Goal: Transaction & Acquisition: Book appointment/travel/reservation

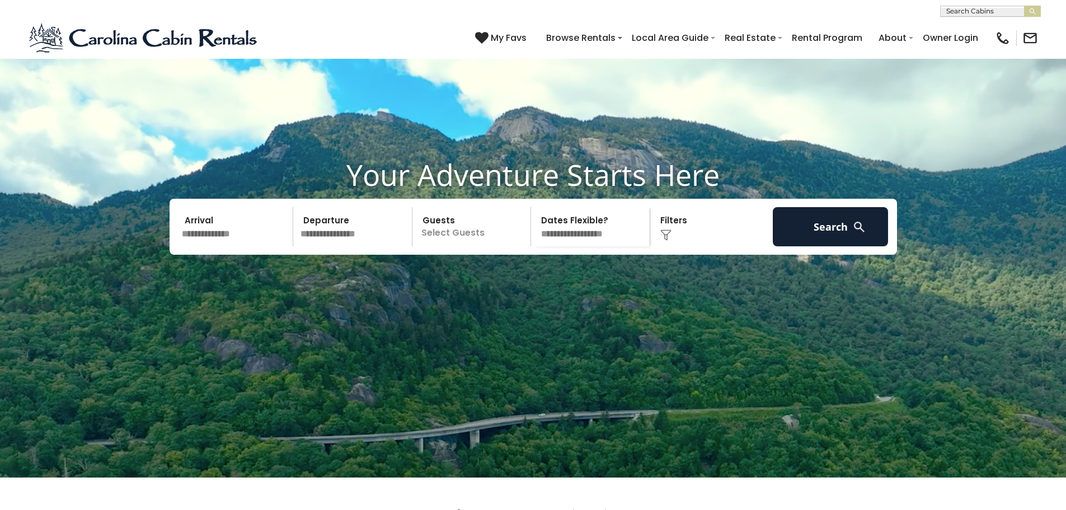
click at [236, 246] on input "text" at bounding box center [236, 226] width 116 height 39
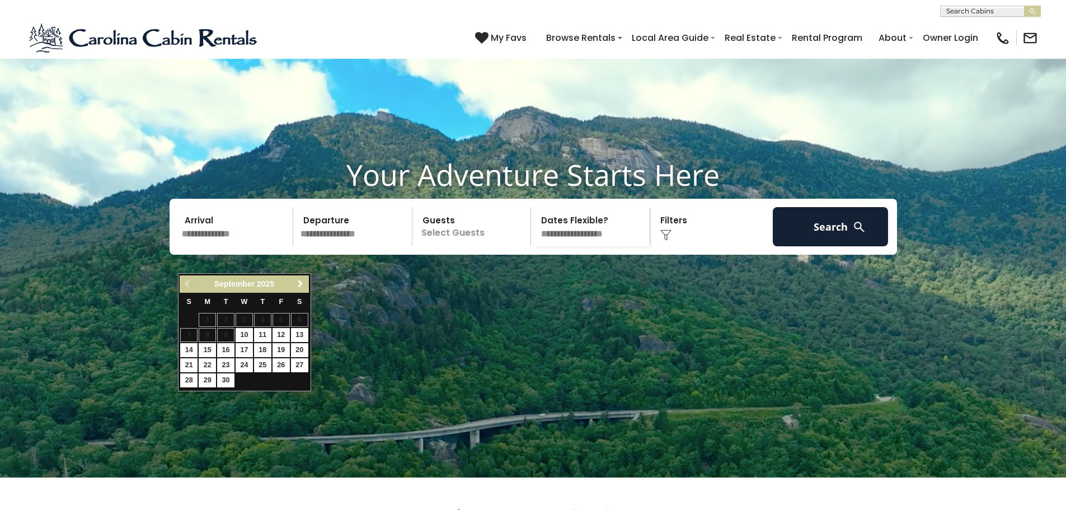
click at [302, 288] on span "Next" at bounding box center [300, 283] width 9 height 9
click at [299, 286] on span "Next" at bounding box center [300, 283] width 9 height 9
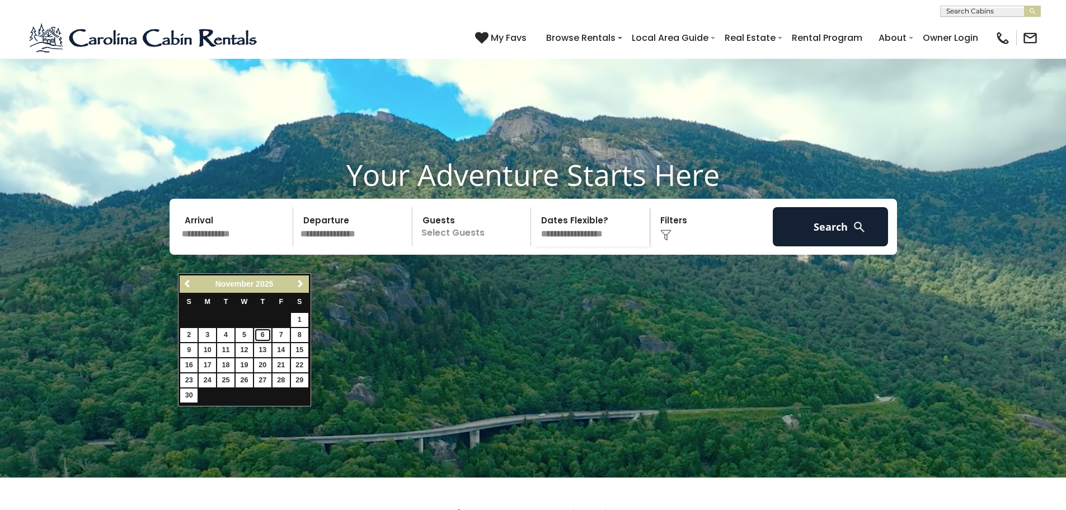
click at [260, 334] on link "6" at bounding box center [262, 335] width 17 height 14
type input "*******"
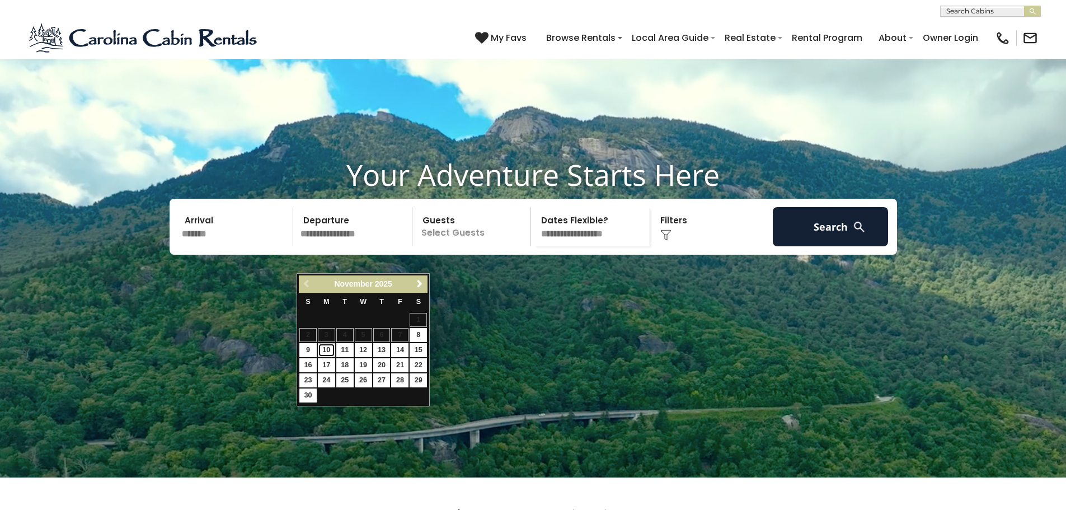
click at [325, 351] on link "10" at bounding box center [326, 350] width 17 height 14
type input "********"
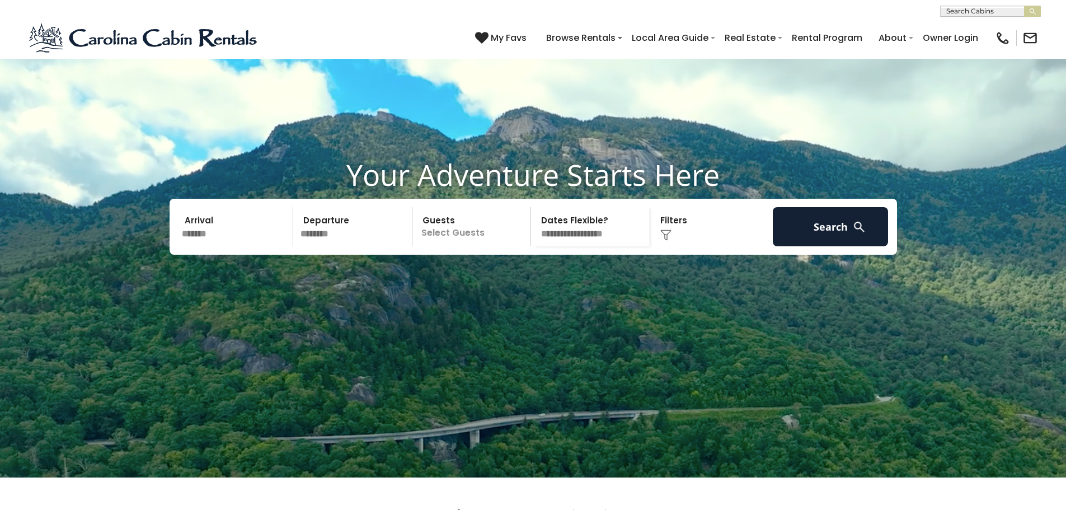
click at [471, 246] on p "Select Guests" at bounding box center [473, 226] width 115 height 39
click at [526, 278] on span "+" at bounding box center [527, 272] width 4 height 11
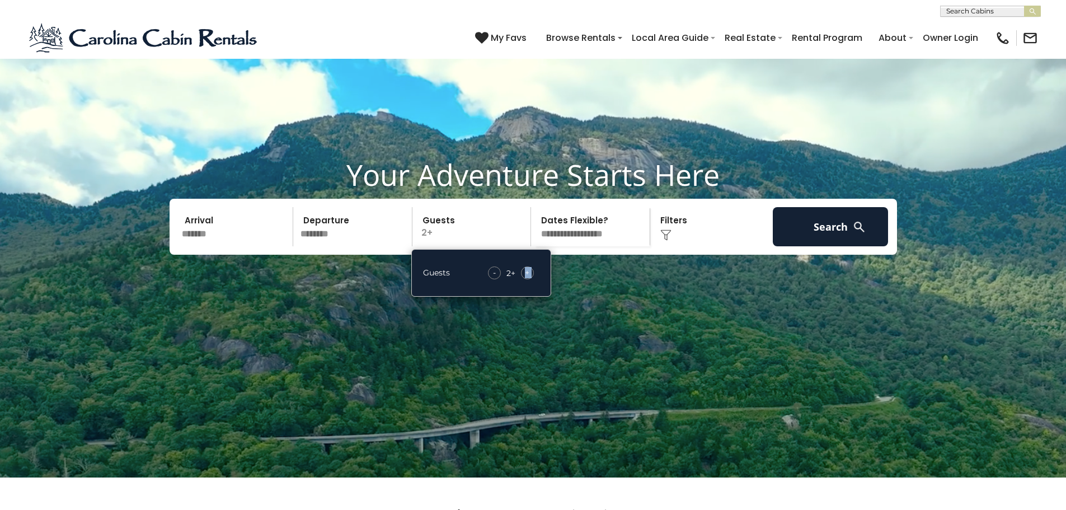
click at [526, 278] on span "+" at bounding box center [527, 272] width 4 height 11
click at [565, 246] on select "**********" at bounding box center [591, 226] width 115 height 39
drag, startPoint x: 603, startPoint y: 235, endPoint x: 625, endPoint y: 234, distance: 21.8
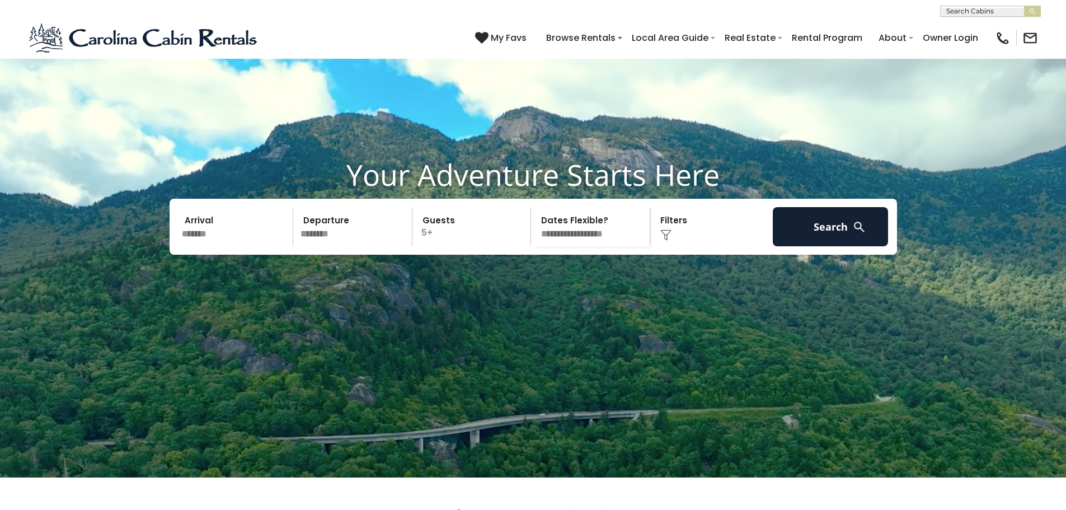
click at [605, 235] on select "**********" at bounding box center [591, 226] width 115 height 39
click at [671, 246] on div "Click to Choose" at bounding box center [712, 226] width 116 height 39
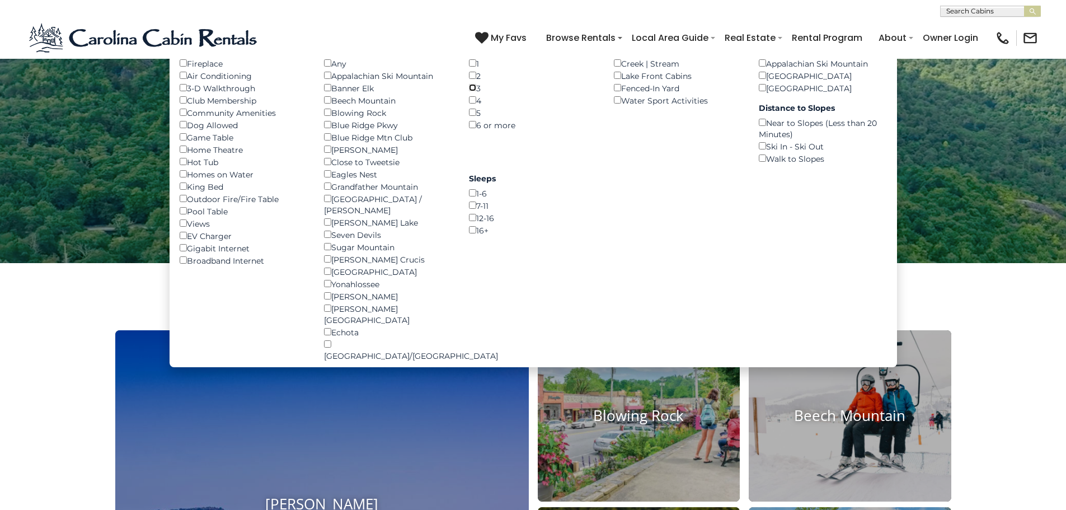
scroll to position [112, 0]
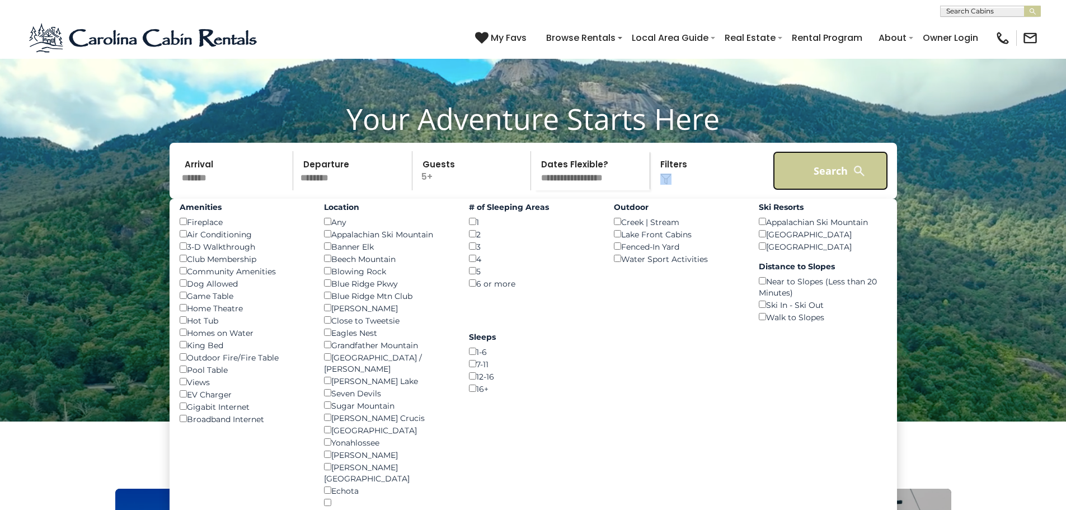
click at [833, 190] on button "Search" at bounding box center [831, 170] width 116 height 39
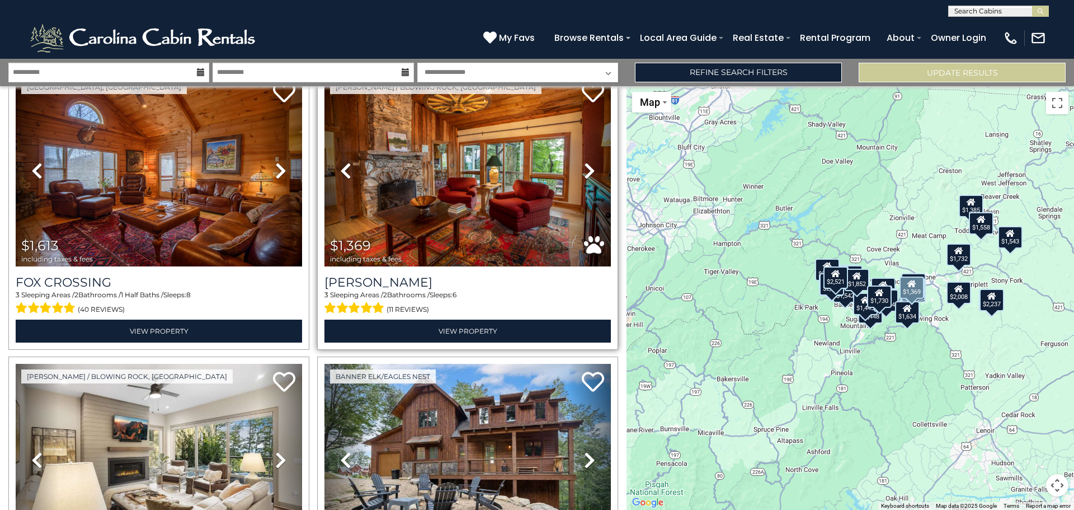
scroll to position [224, 0]
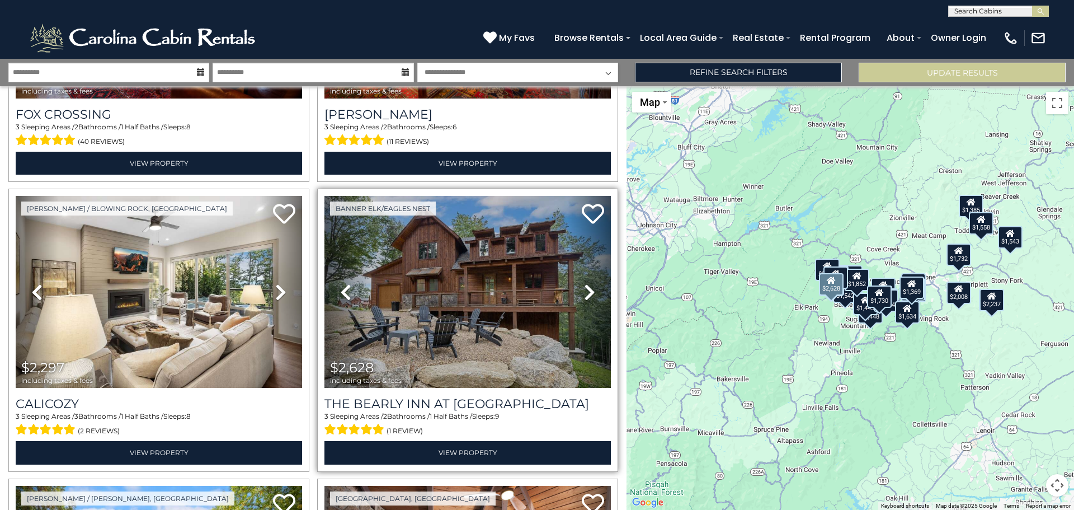
click at [586, 284] on icon at bounding box center [589, 292] width 11 height 18
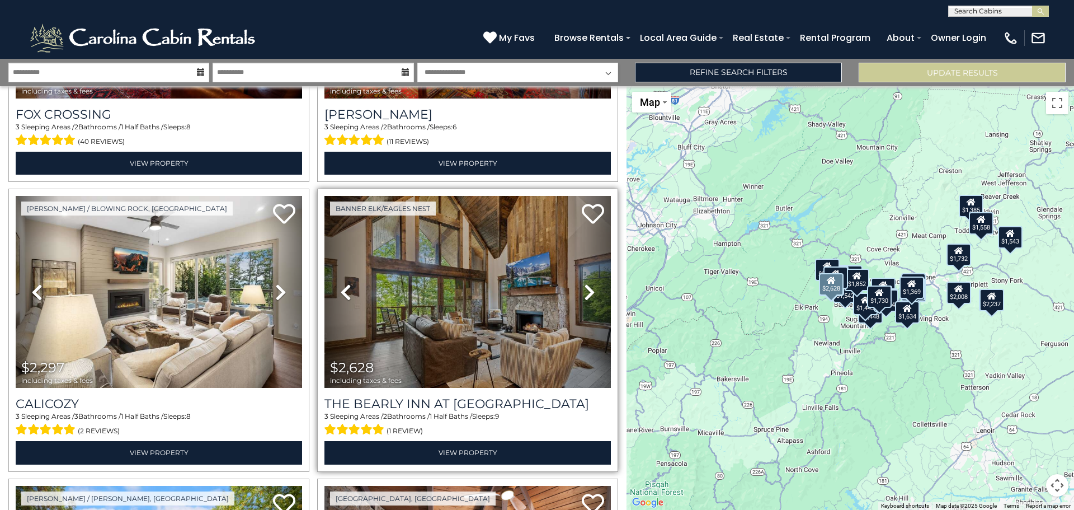
click at [586, 284] on icon at bounding box center [589, 292] width 11 height 18
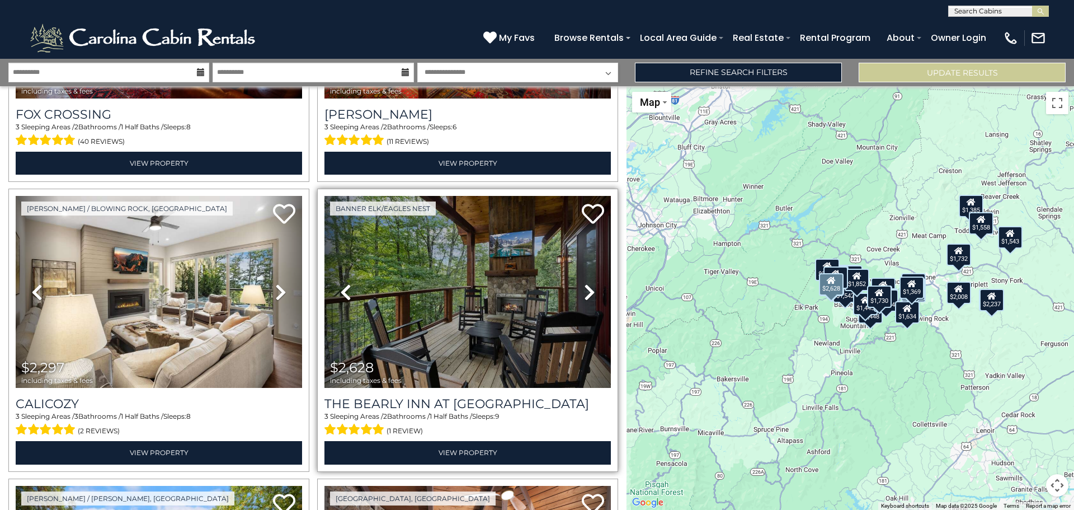
click at [586, 284] on icon at bounding box center [589, 292] width 11 height 18
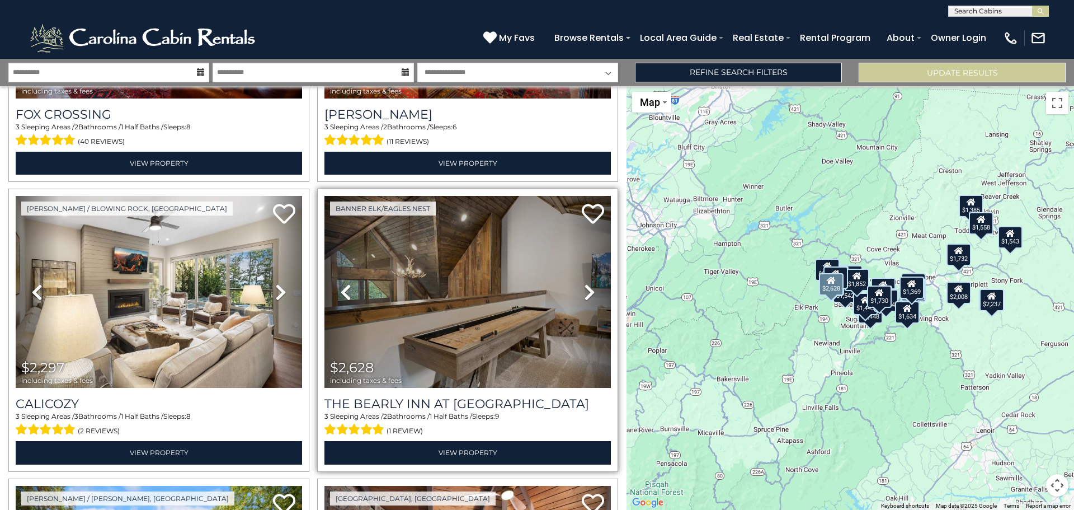
click at [336, 294] on link "Previous" at bounding box center [346, 292] width 43 height 192
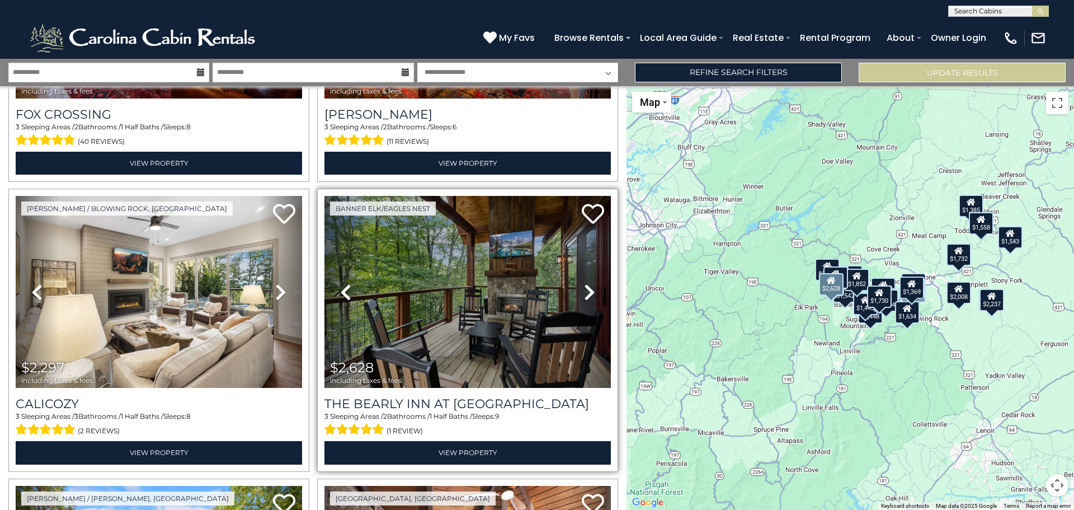
click at [586, 288] on icon at bounding box center [589, 292] width 11 height 18
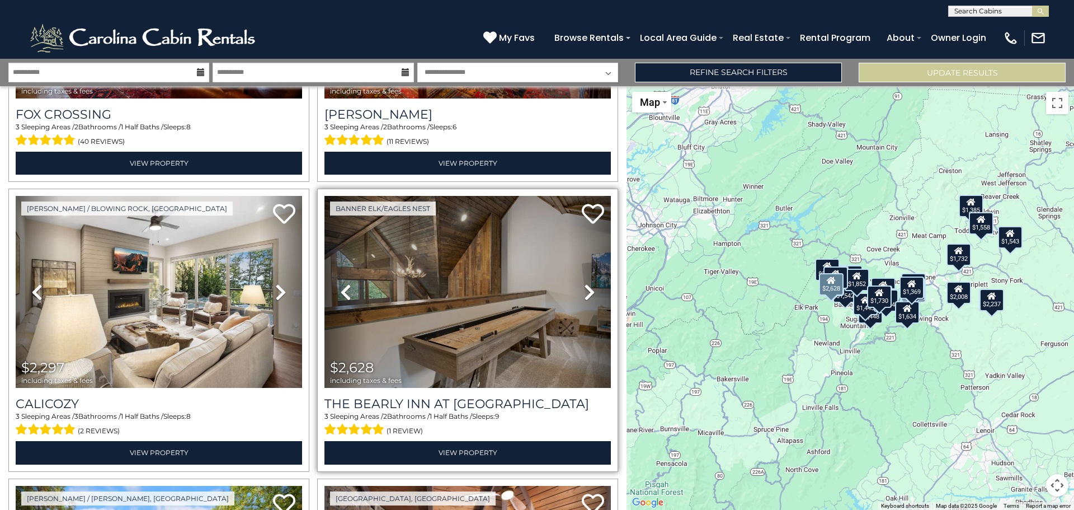
click at [586, 288] on icon at bounding box center [589, 292] width 11 height 18
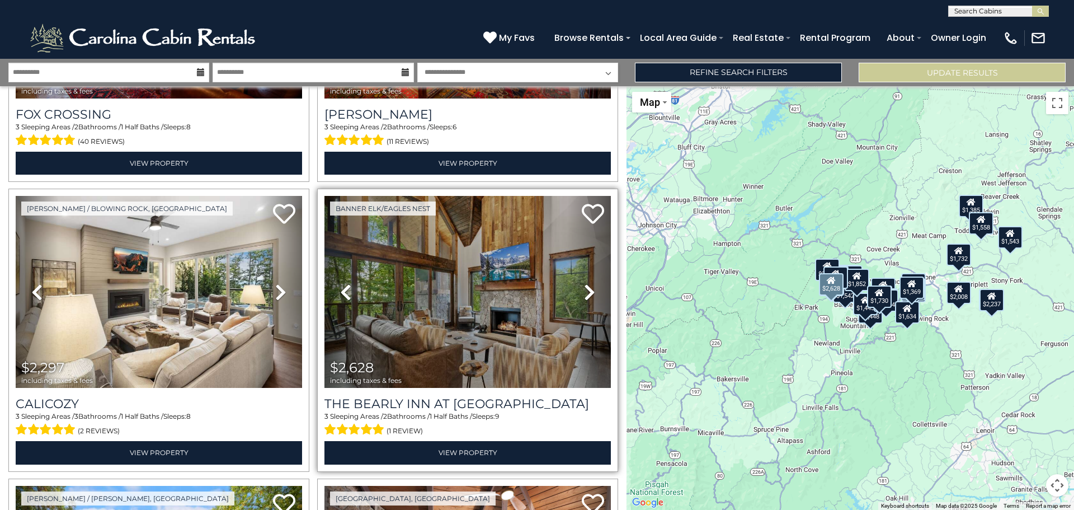
click at [586, 288] on icon at bounding box center [589, 292] width 11 height 18
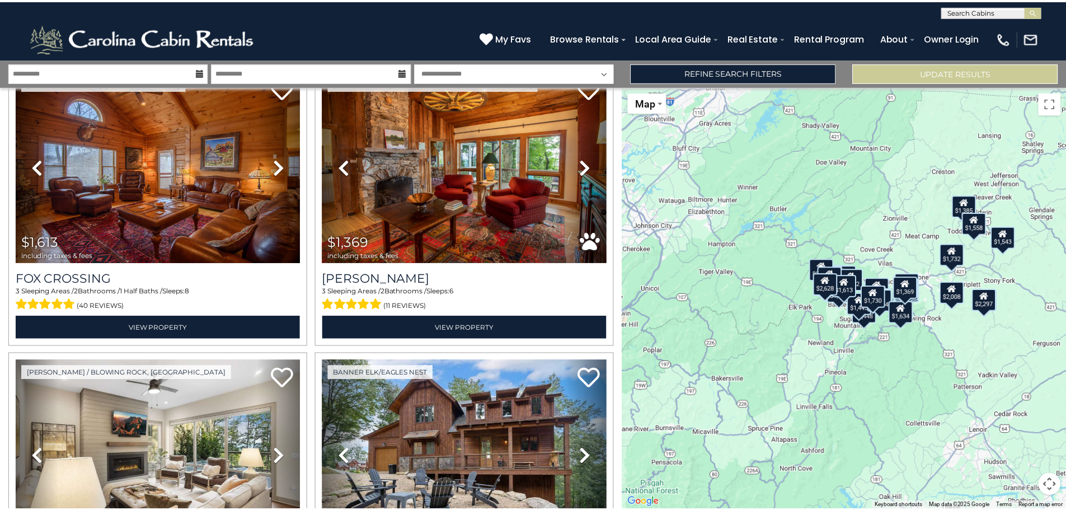
scroll to position [56, 0]
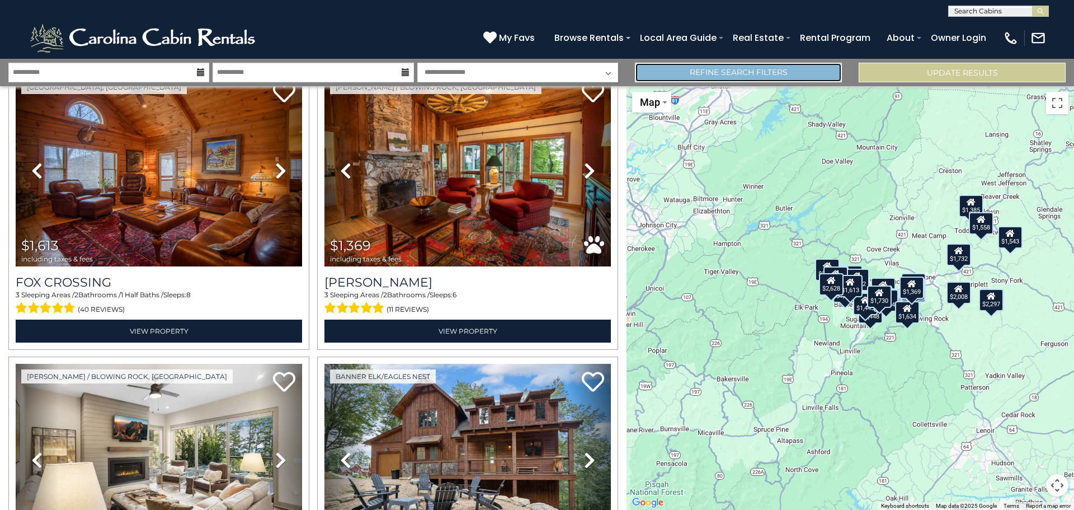
click at [764, 69] on link "Refine Search Filters" at bounding box center [738, 73] width 207 height 20
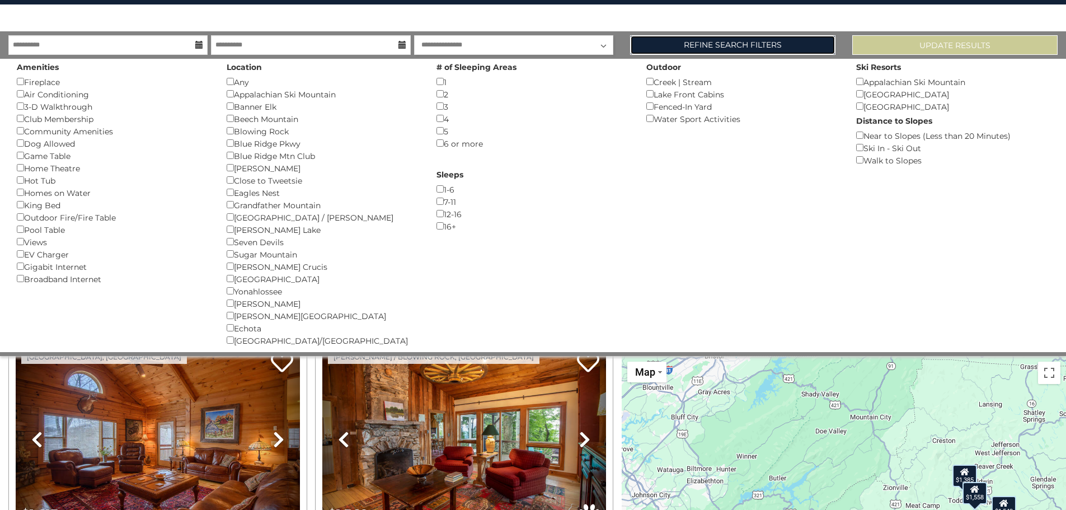
scroll to position [0, 0]
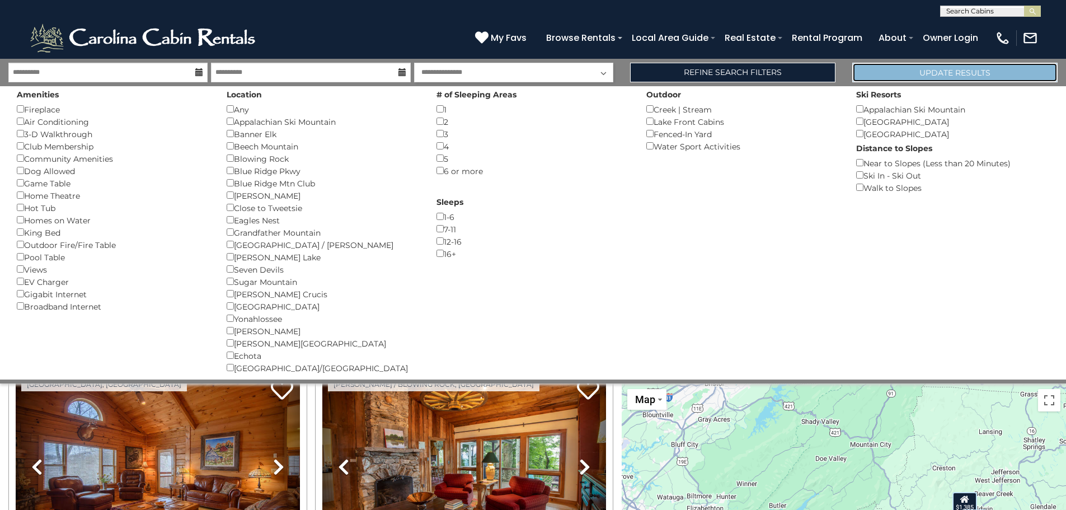
click at [897, 73] on button "Update Results" at bounding box center [954, 73] width 205 height 20
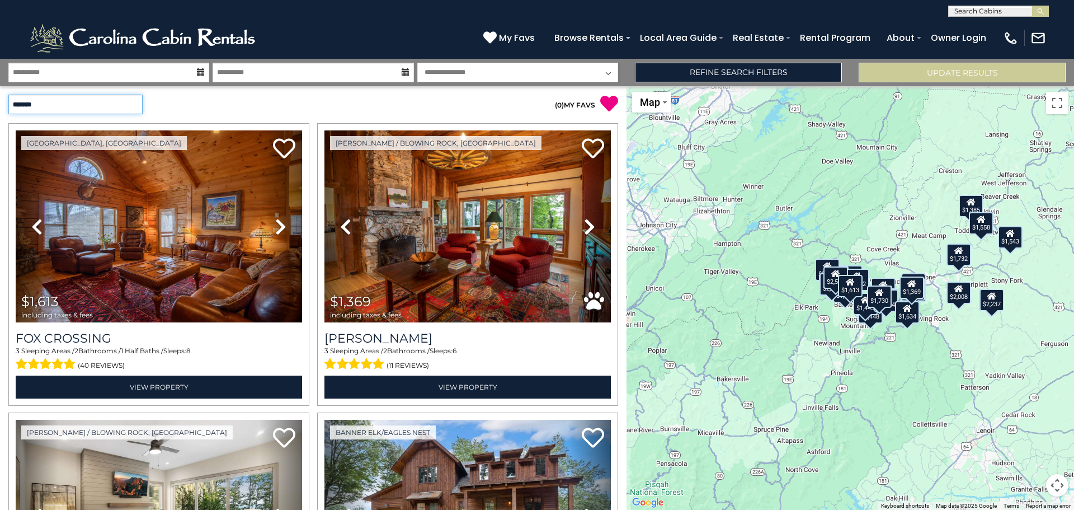
click at [74, 110] on select "**********" at bounding box center [75, 105] width 134 height 20
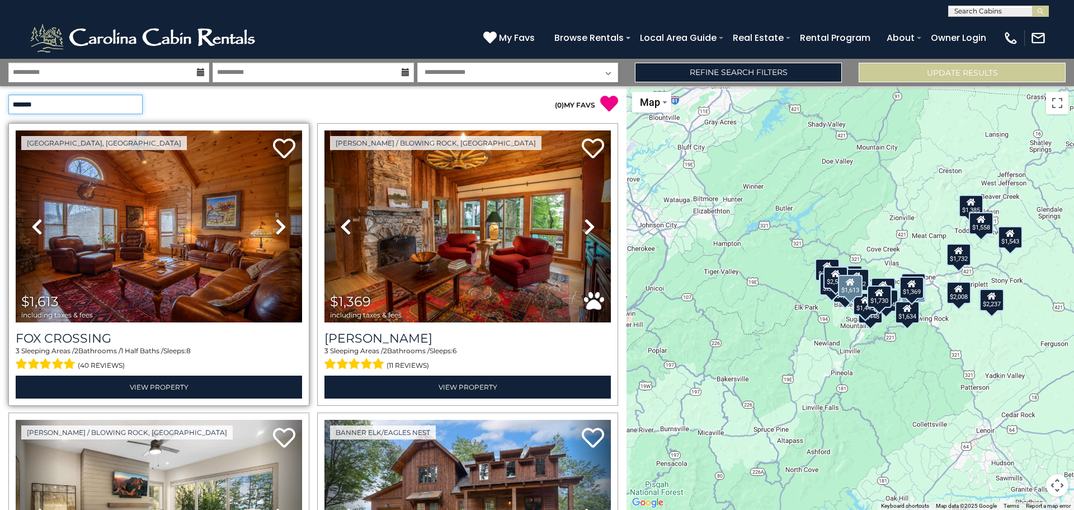
select select "*****"
click at [8, 95] on select "**********" at bounding box center [75, 105] width 134 height 20
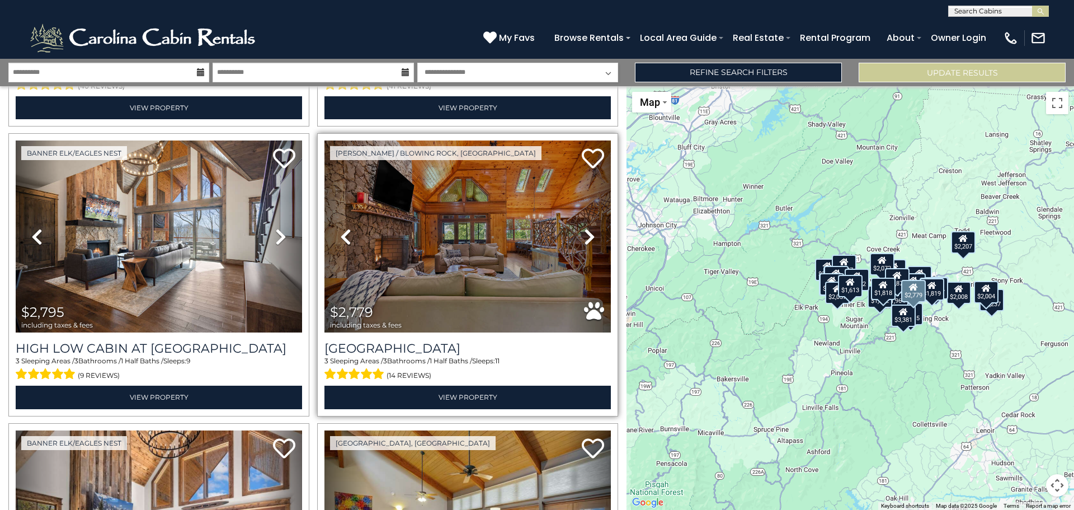
scroll to position [280, 0]
click at [584, 237] on icon at bounding box center [589, 236] width 11 height 18
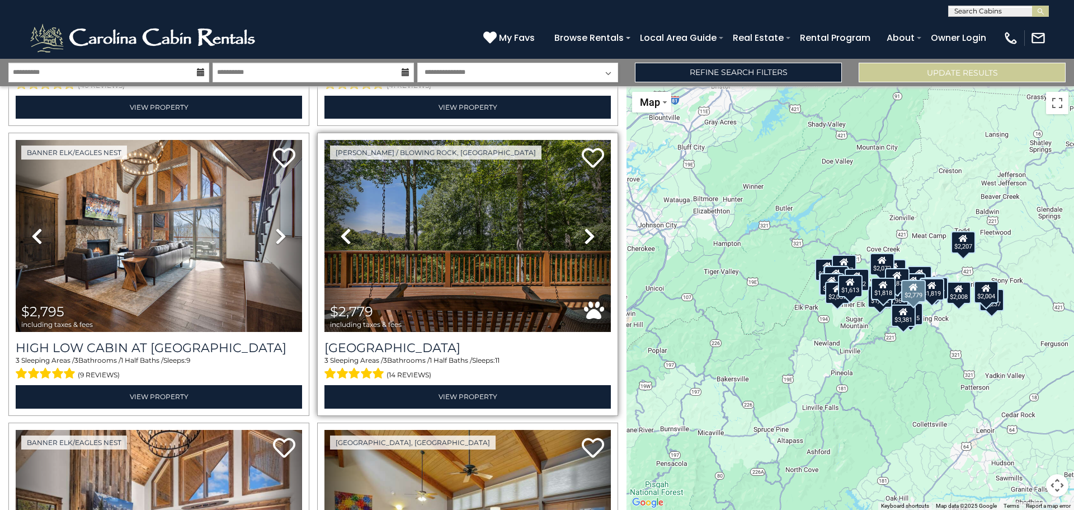
click at [584, 237] on icon at bounding box center [589, 236] width 11 height 18
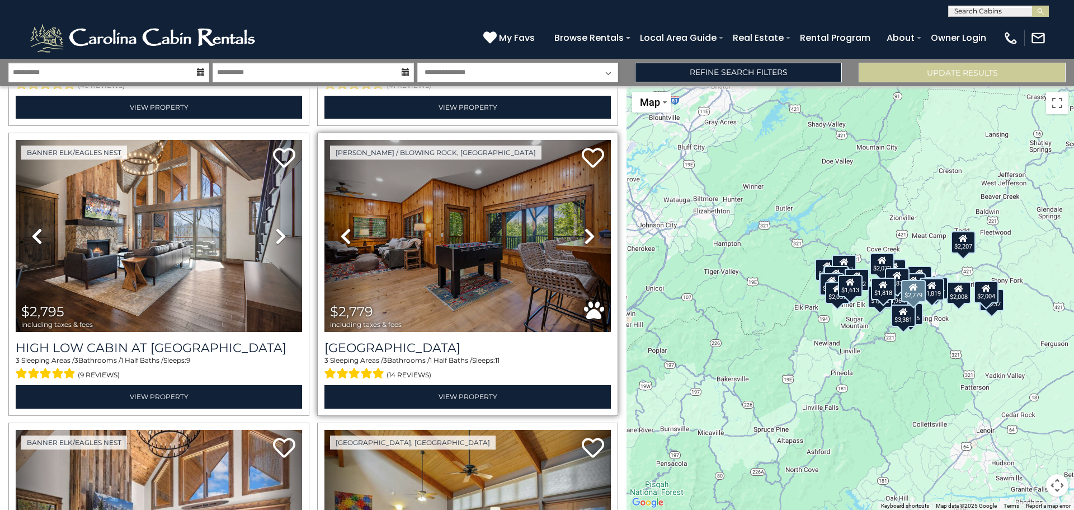
click at [584, 237] on icon at bounding box center [589, 236] width 11 height 18
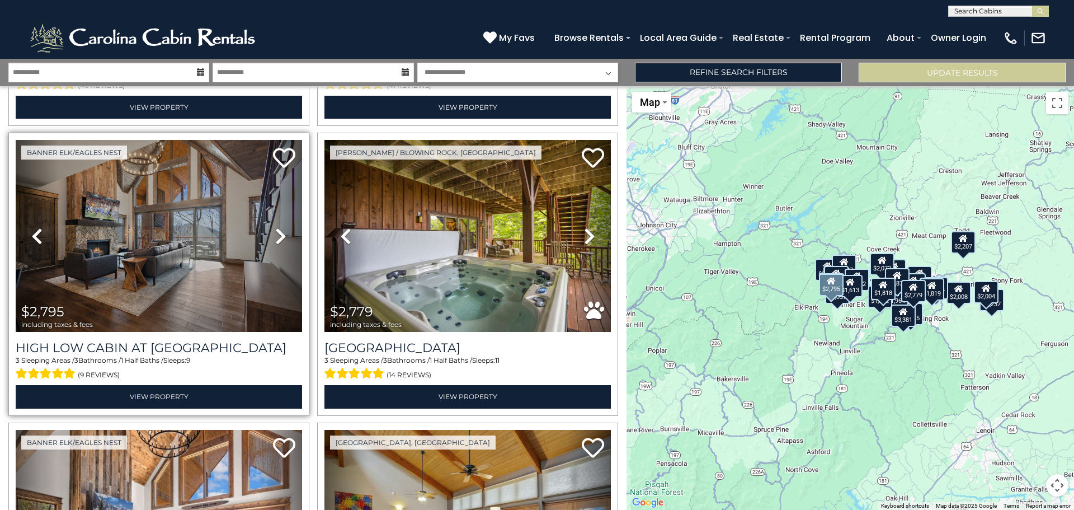
click at [275, 233] on icon at bounding box center [280, 236] width 11 height 18
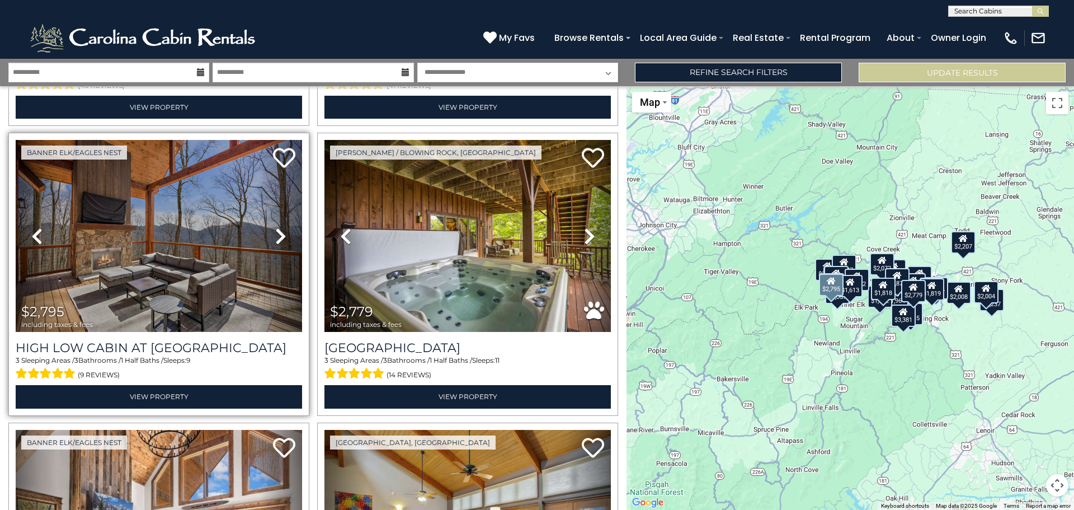
click at [275, 233] on icon at bounding box center [280, 236] width 11 height 18
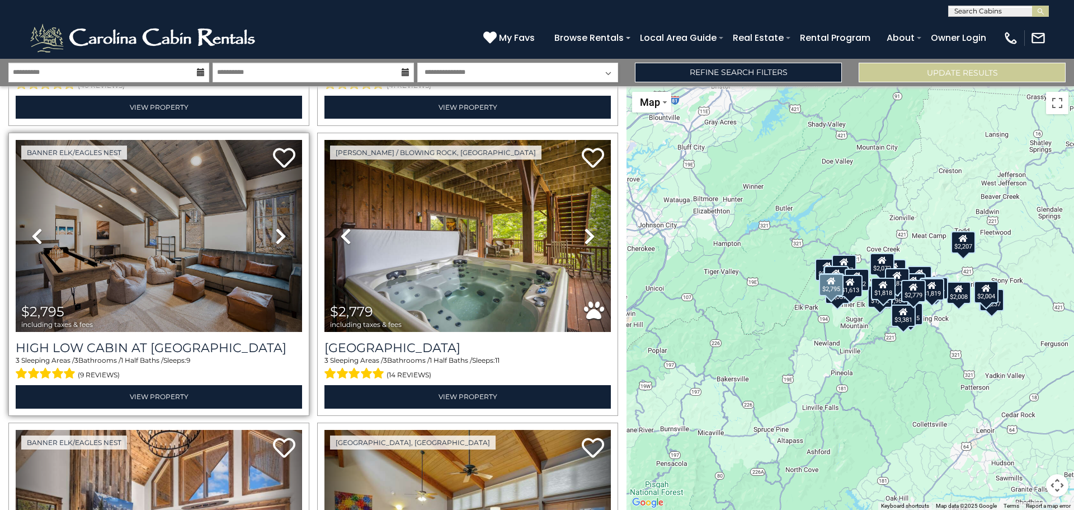
click at [275, 233] on icon at bounding box center [280, 236] width 11 height 18
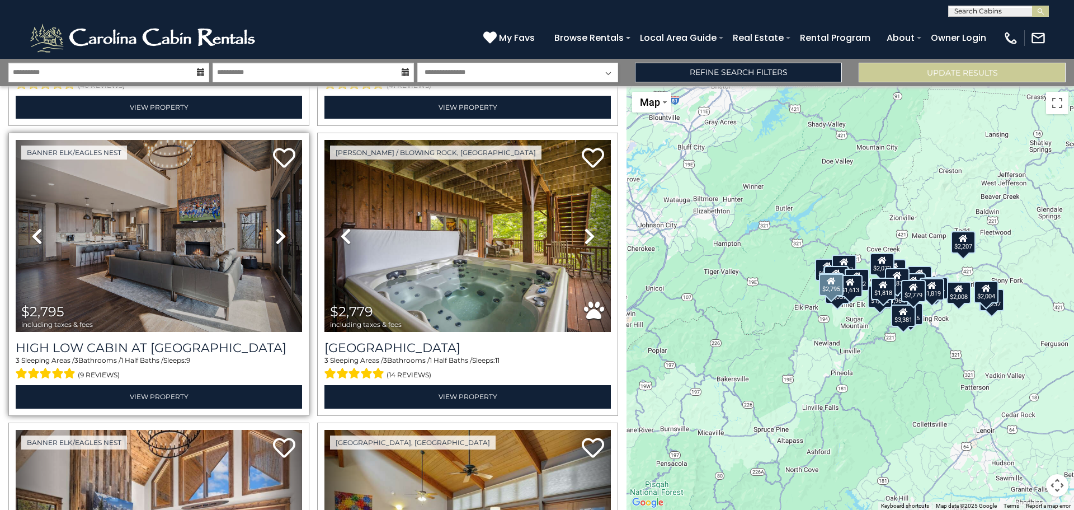
click at [279, 231] on icon at bounding box center [280, 236] width 11 height 18
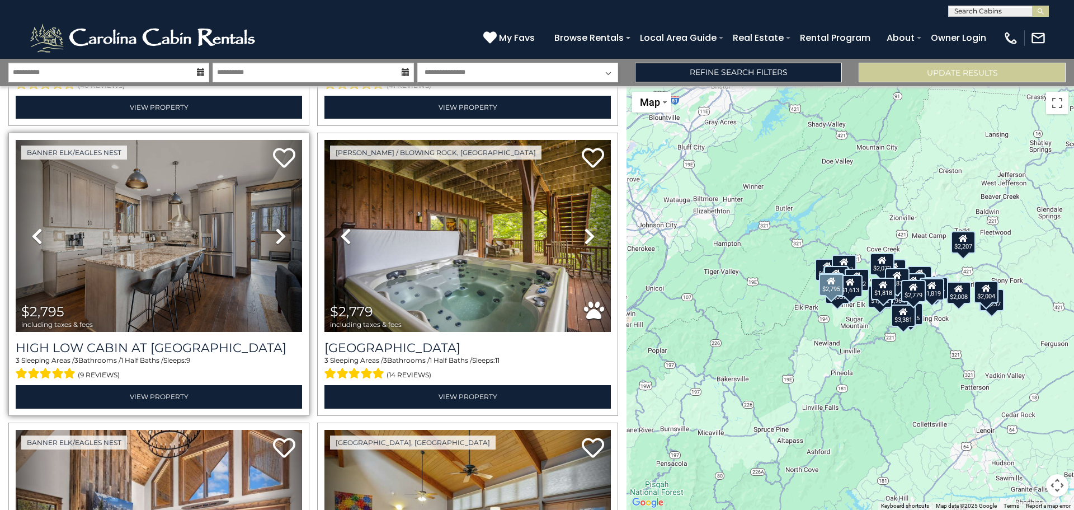
click at [279, 231] on icon at bounding box center [280, 236] width 11 height 18
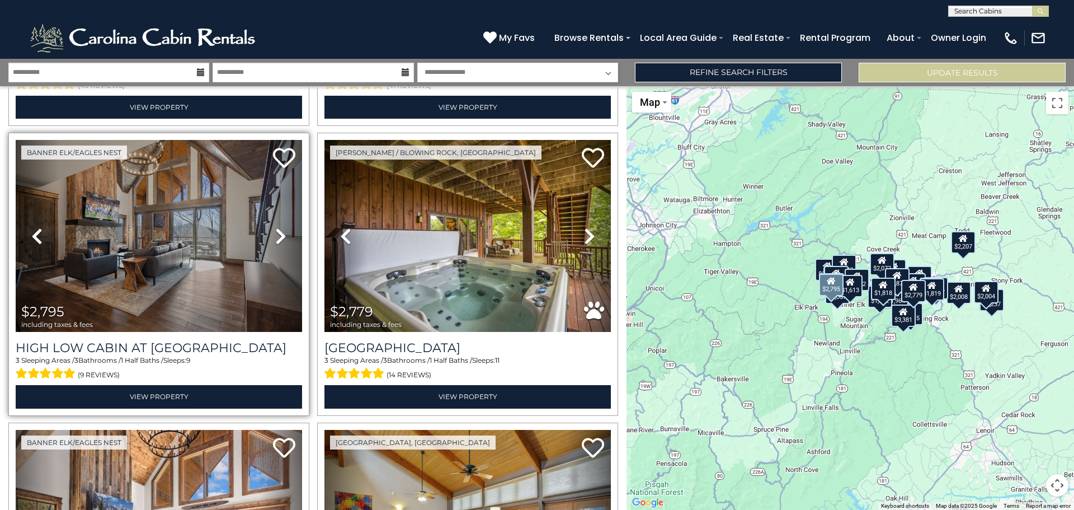
click at [279, 231] on icon at bounding box center [280, 236] width 11 height 18
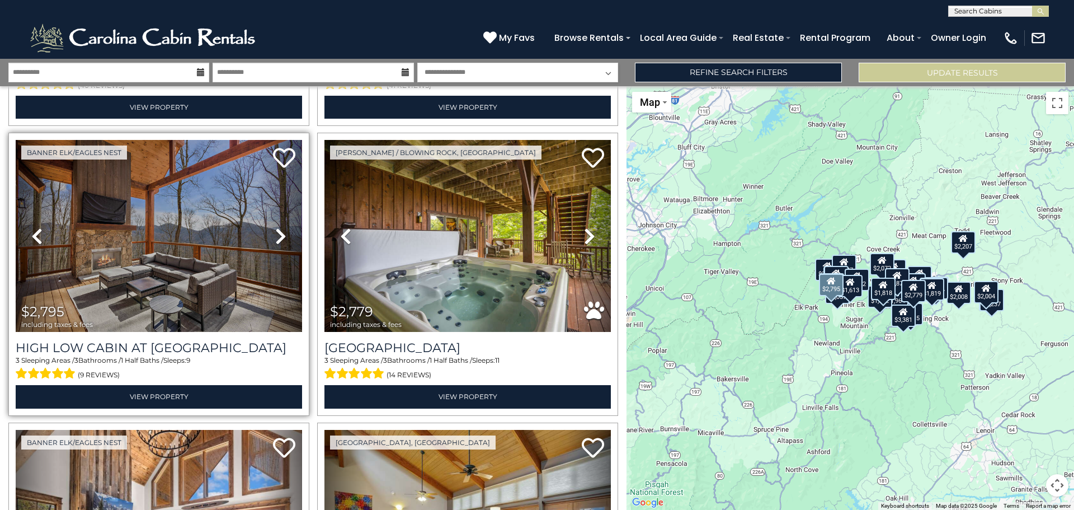
click at [279, 231] on icon at bounding box center [280, 236] width 11 height 18
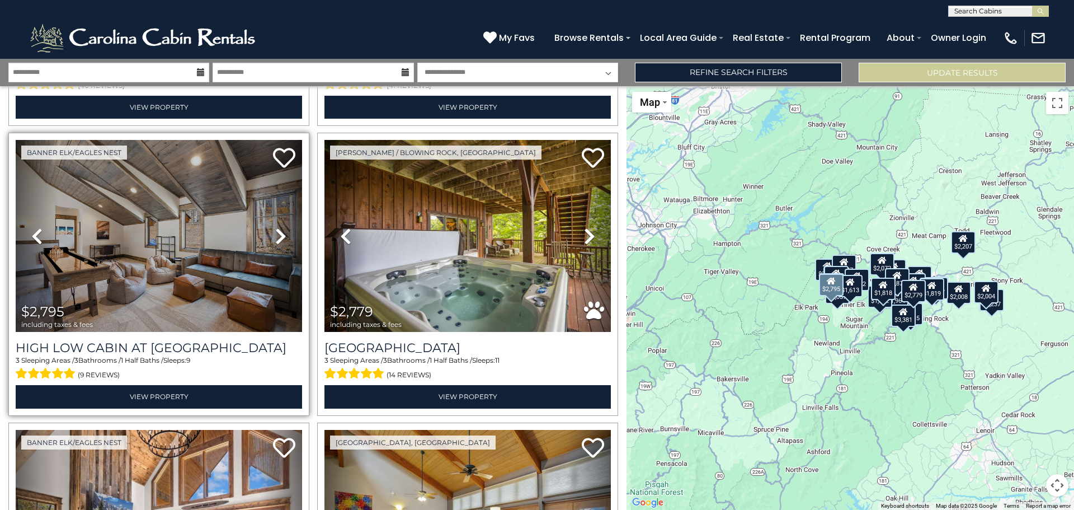
click at [279, 231] on icon at bounding box center [280, 236] width 11 height 18
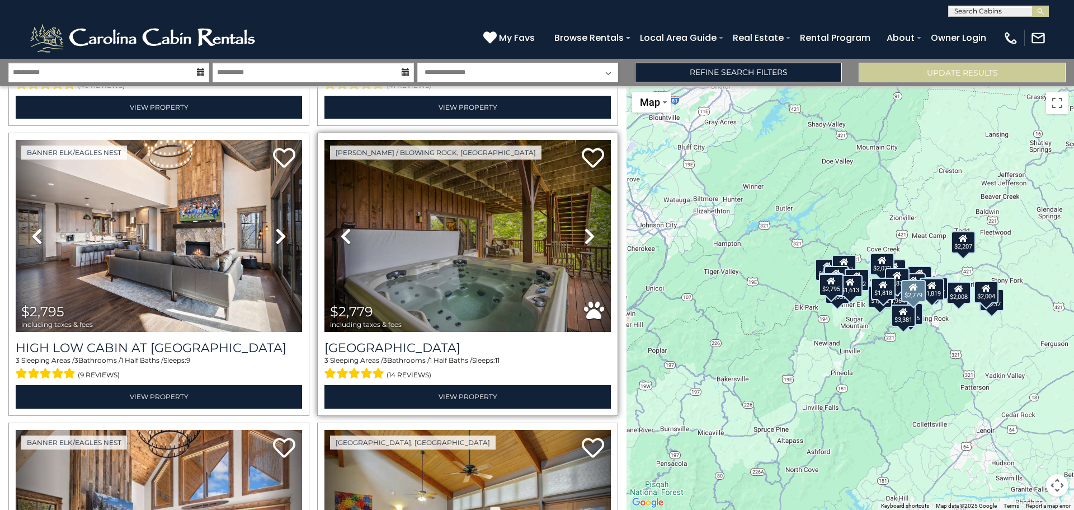
click at [585, 236] on icon at bounding box center [589, 236] width 11 height 18
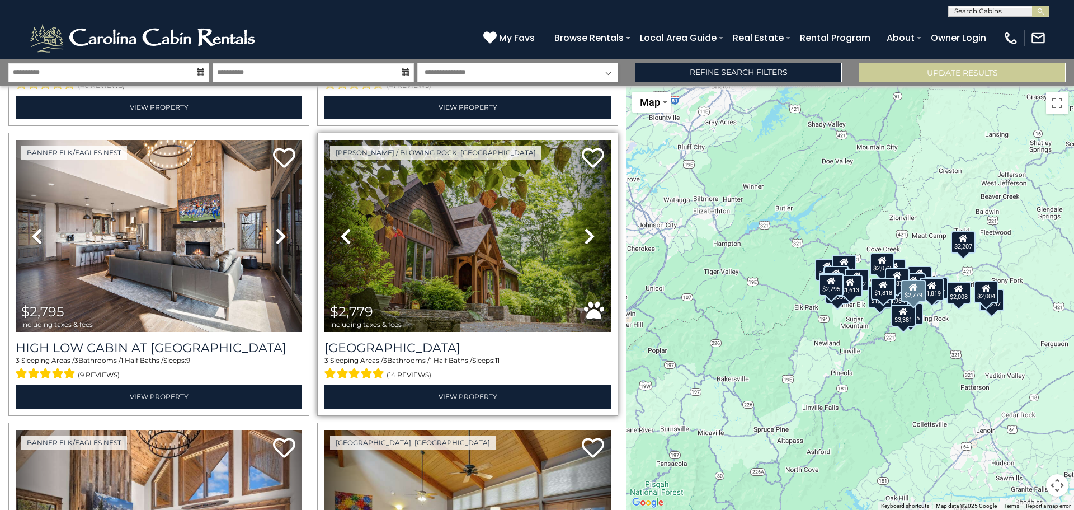
click at [585, 236] on icon at bounding box center [589, 236] width 11 height 18
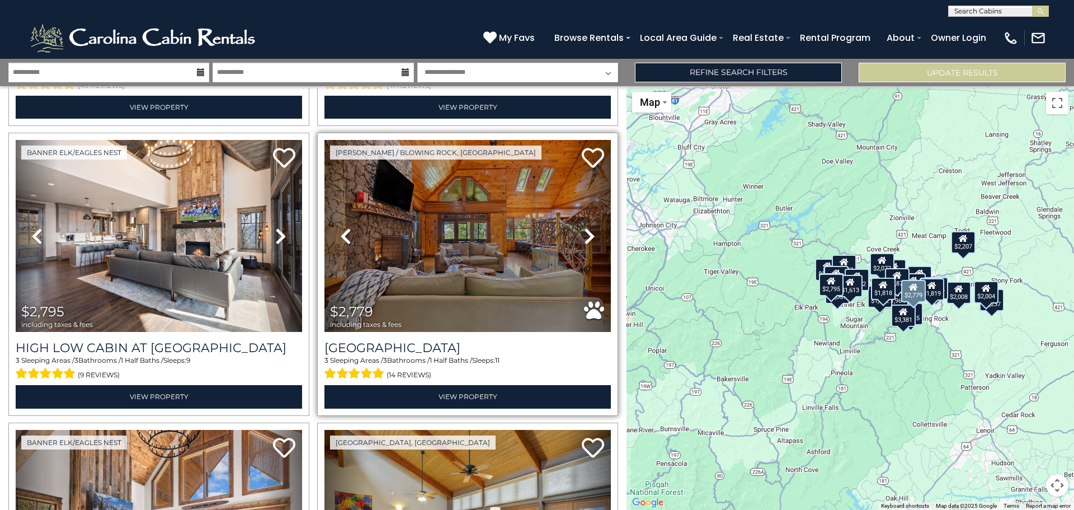
click at [585, 236] on icon at bounding box center [589, 236] width 11 height 18
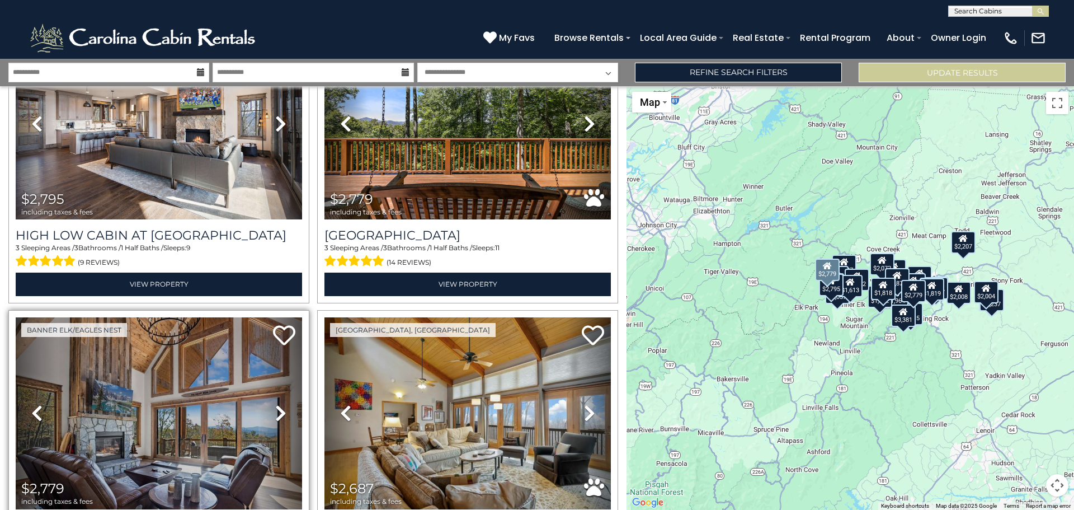
scroll to position [504, 0]
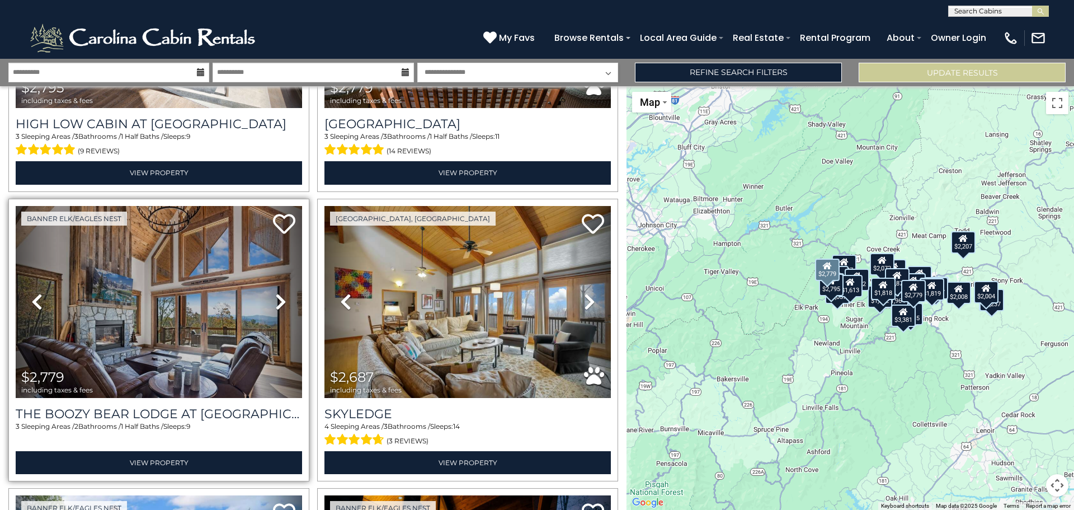
click at [278, 294] on icon at bounding box center [280, 302] width 11 height 18
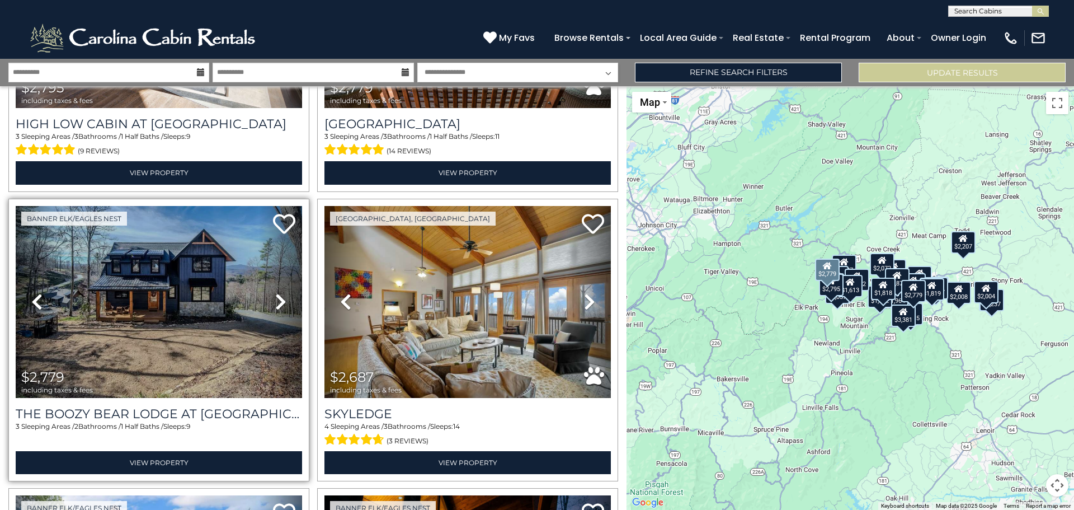
click at [279, 293] on icon at bounding box center [280, 302] width 11 height 18
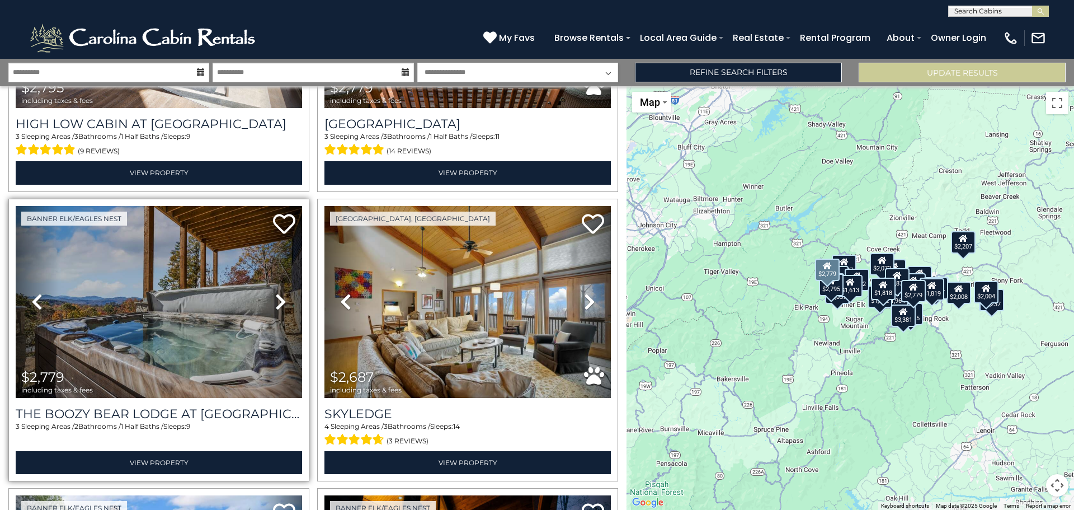
click at [279, 293] on icon at bounding box center [280, 302] width 11 height 18
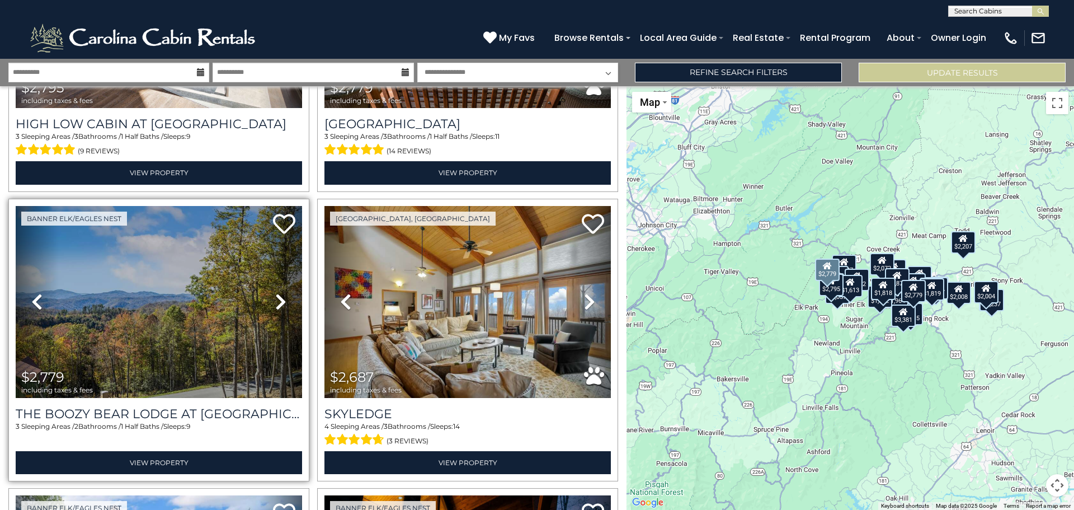
click at [279, 293] on icon at bounding box center [280, 302] width 11 height 18
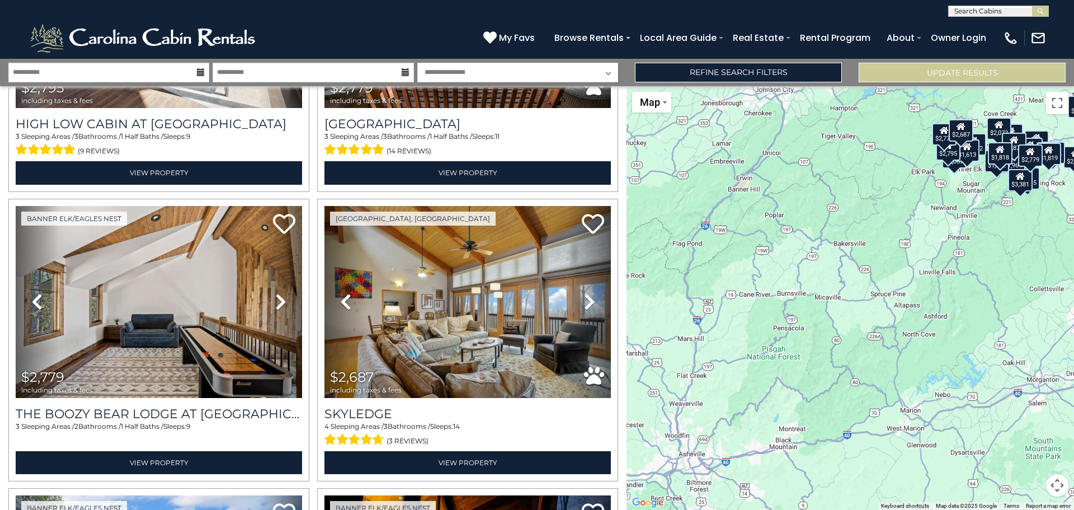
drag, startPoint x: 794, startPoint y: 356, endPoint x: 920, endPoint y: 243, distance: 169.2
click at [920, 243] on div "$1,613 $3,381 $2,795 $2,779 $2,779 $2,687 $2,628 $2,521 $2,441 $2,297 $2,237 $2…" at bounding box center [851, 298] width 448 height 424
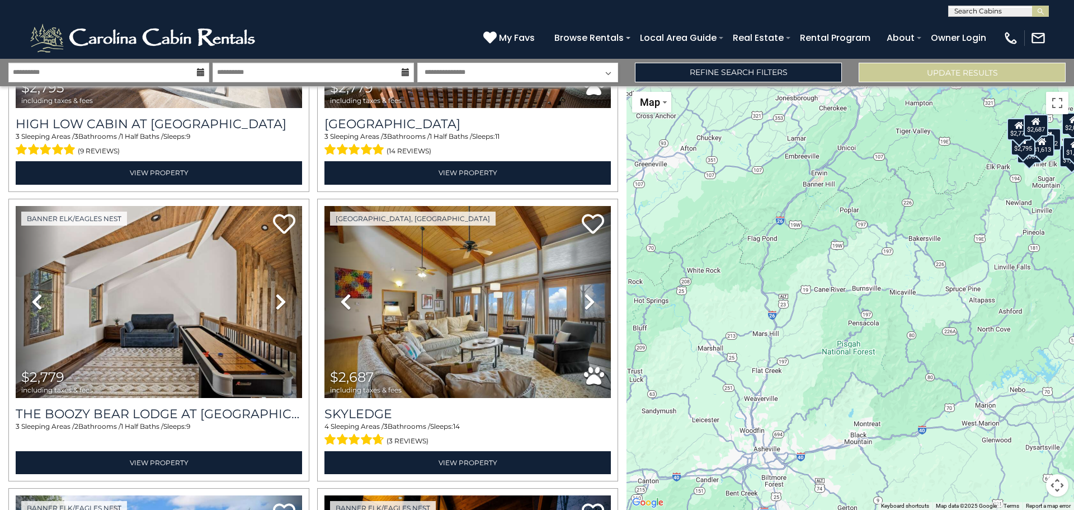
drag, startPoint x: 843, startPoint y: 253, endPoint x: 864, endPoint y: 231, distance: 31.3
click at [864, 231] on div "$1,613 $3,381 $2,795 $2,779 $2,779 $2,687 $2,628 $2,521 $2,441 $2,297 $2,237 $2…" at bounding box center [851, 298] width 448 height 424
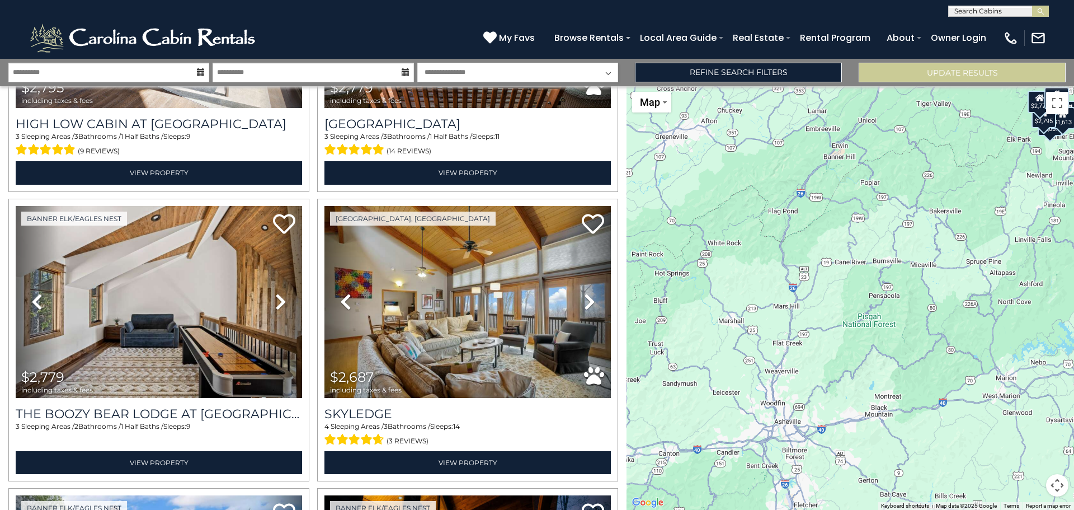
drag, startPoint x: 852, startPoint y: 276, endPoint x: 842, endPoint y: 203, distance: 73.4
click at [842, 203] on div "$1,613 $3,381 $2,795 $2,779 $2,779 $2,687 $2,628 $2,521 $2,441 $2,297 $2,237 $2…" at bounding box center [851, 298] width 448 height 424
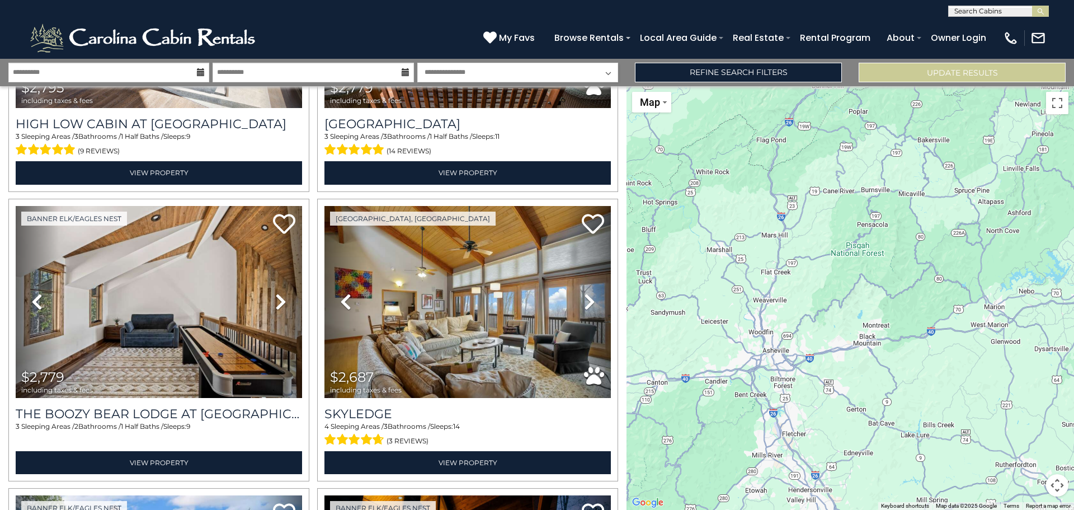
click at [802, 333] on div "$1,613 $3,381 $2,795 $2,779 $2,779 $2,687 $2,628 $2,521 $2,441 $2,297 $2,237 $2…" at bounding box center [851, 298] width 448 height 424
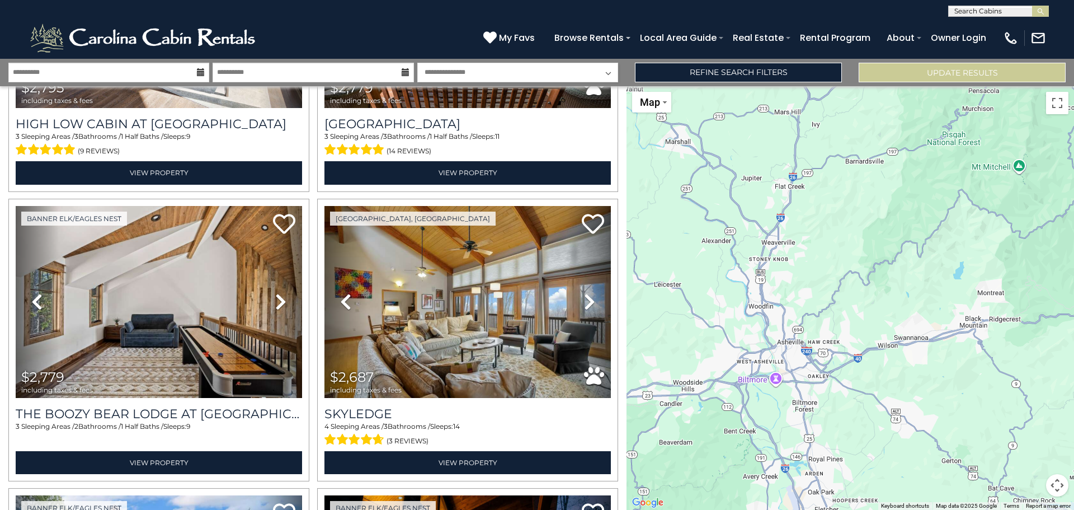
drag, startPoint x: 798, startPoint y: 339, endPoint x: 836, endPoint y: 313, distance: 45.9
click at [836, 313] on div "$1,613 $3,381 $2,795 $2,779 $2,779 $2,687 $2,628 $2,521 $2,441 $2,297 $2,237 $2…" at bounding box center [851, 298] width 448 height 424
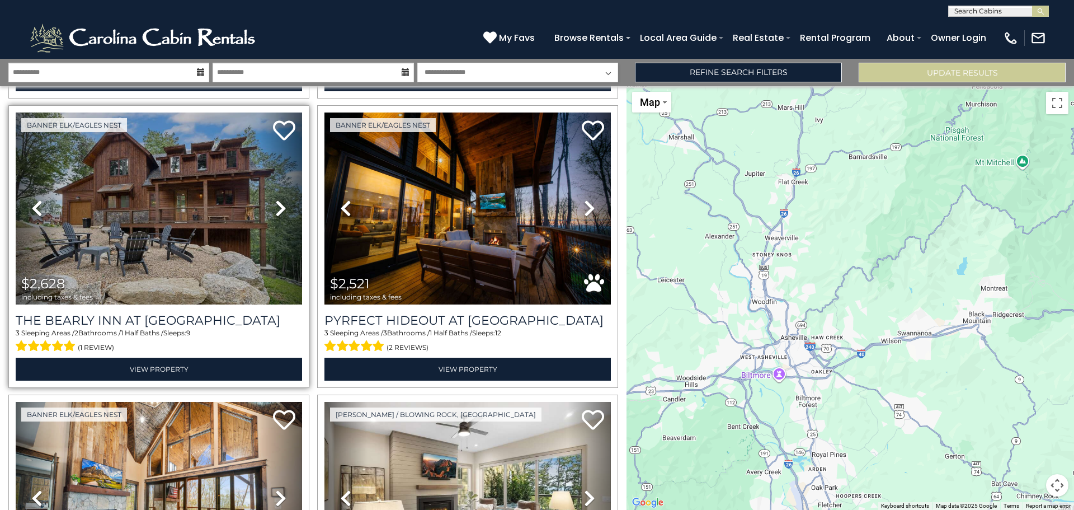
scroll to position [895, 0]
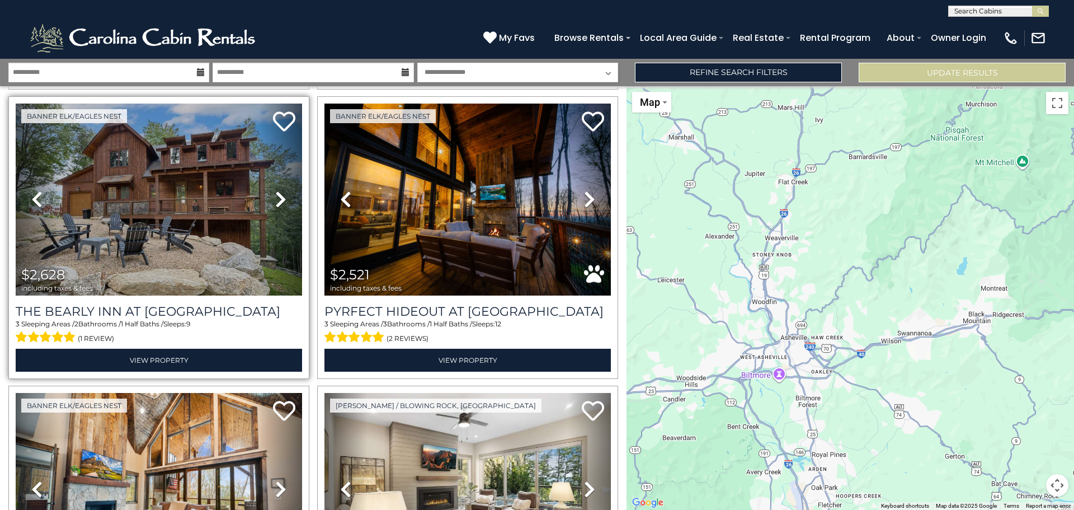
click at [278, 194] on icon at bounding box center [280, 199] width 11 height 18
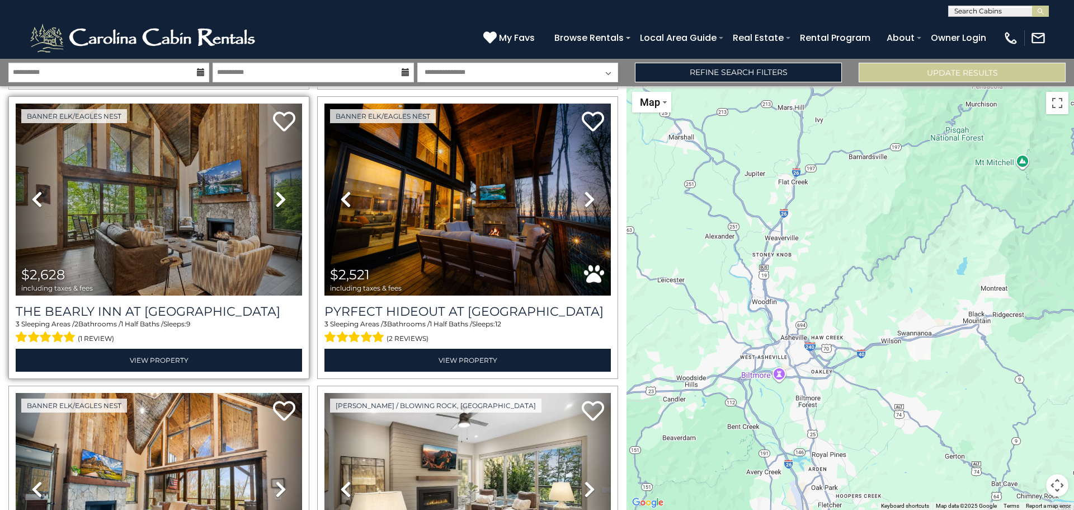
click at [278, 194] on icon at bounding box center [280, 199] width 11 height 18
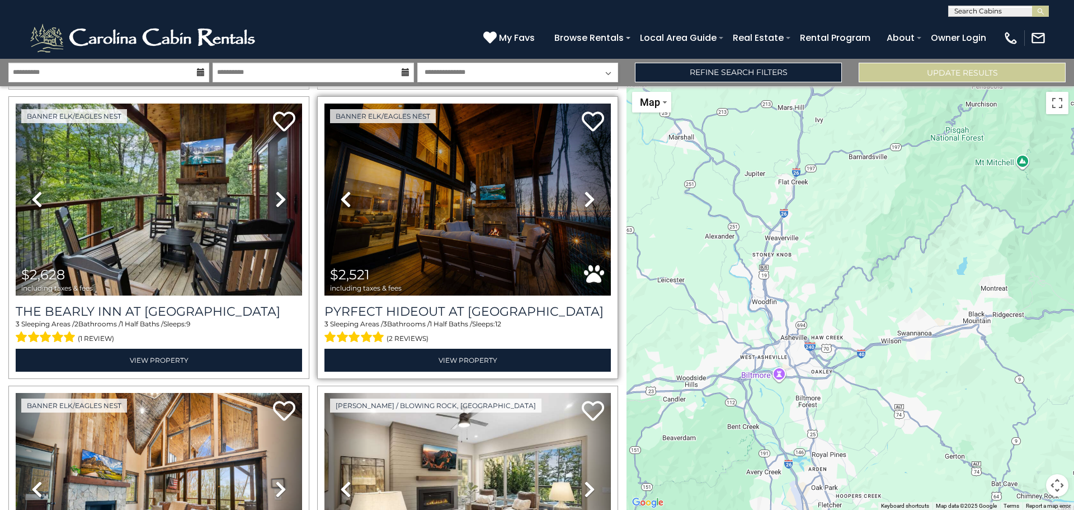
click at [575, 194] on link "Next" at bounding box center [589, 200] width 43 height 192
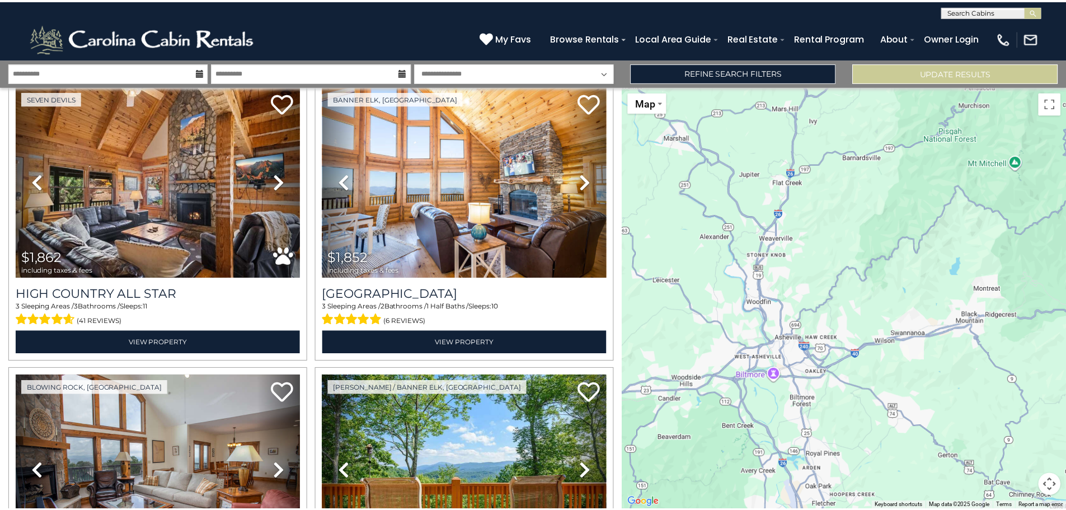
scroll to position [3989, 0]
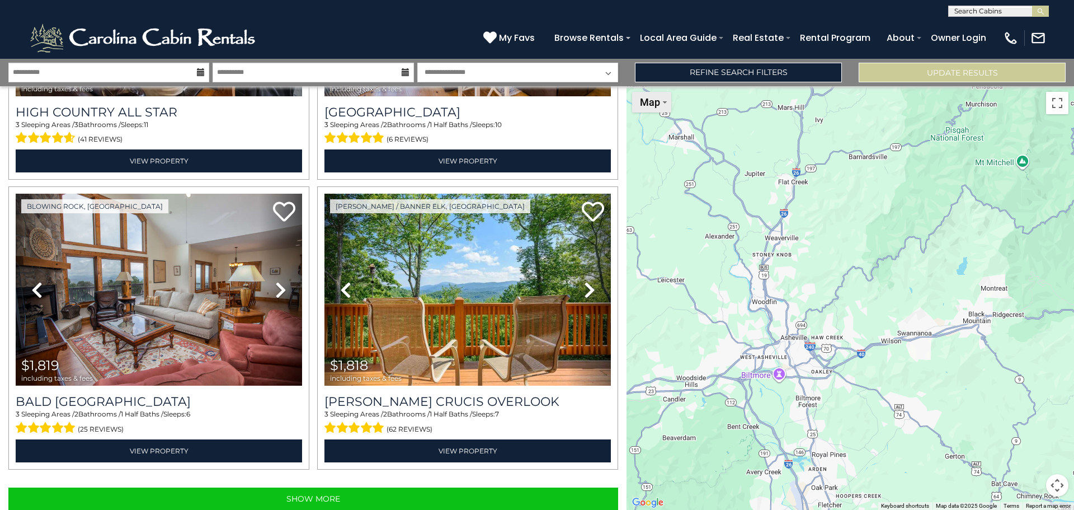
click at [656, 101] on span "Map" at bounding box center [650, 102] width 20 height 12
click at [656, 102] on span "Map" at bounding box center [650, 102] width 20 height 12
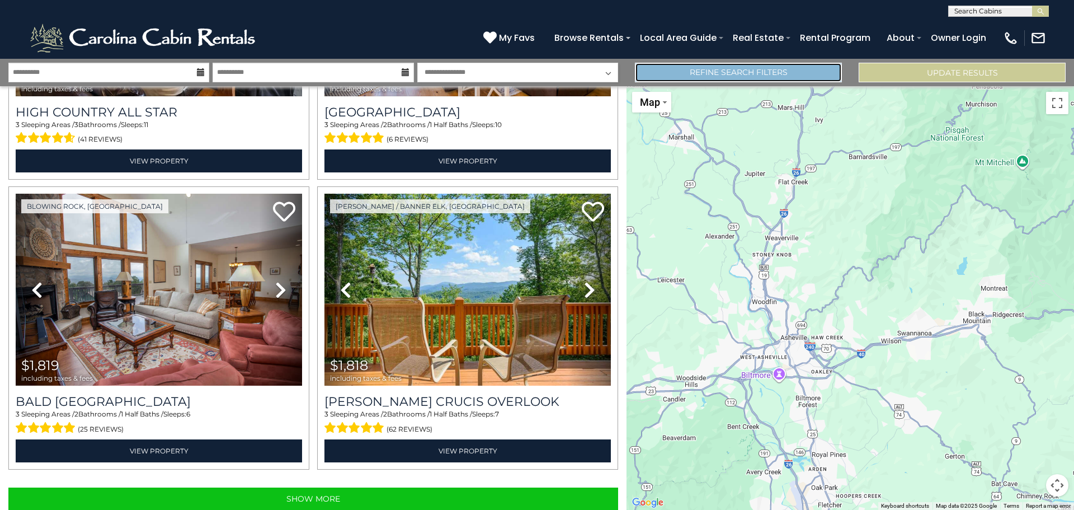
click at [779, 71] on link "Refine Search Filters" at bounding box center [738, 73] width 207 height 20
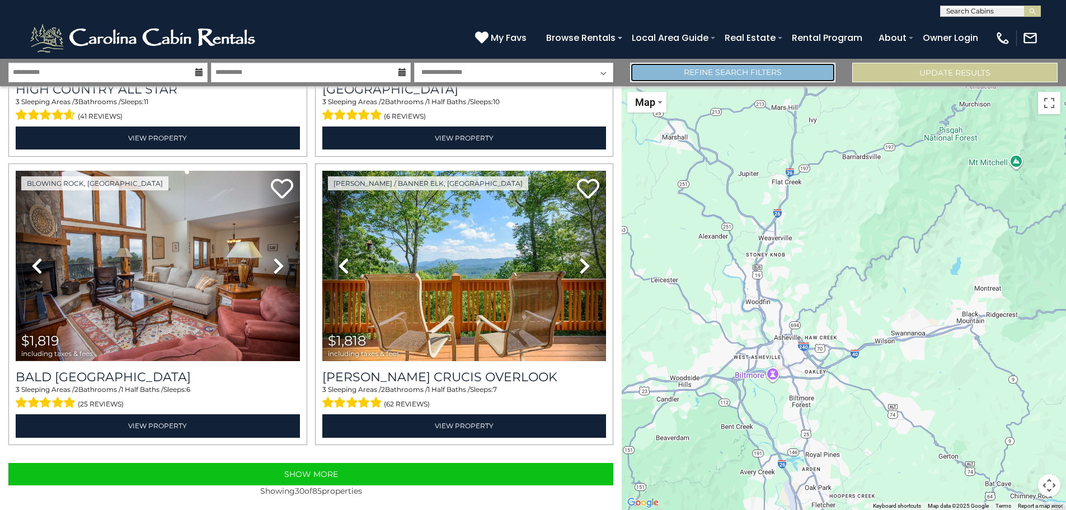
scroll to position [3964, 0]
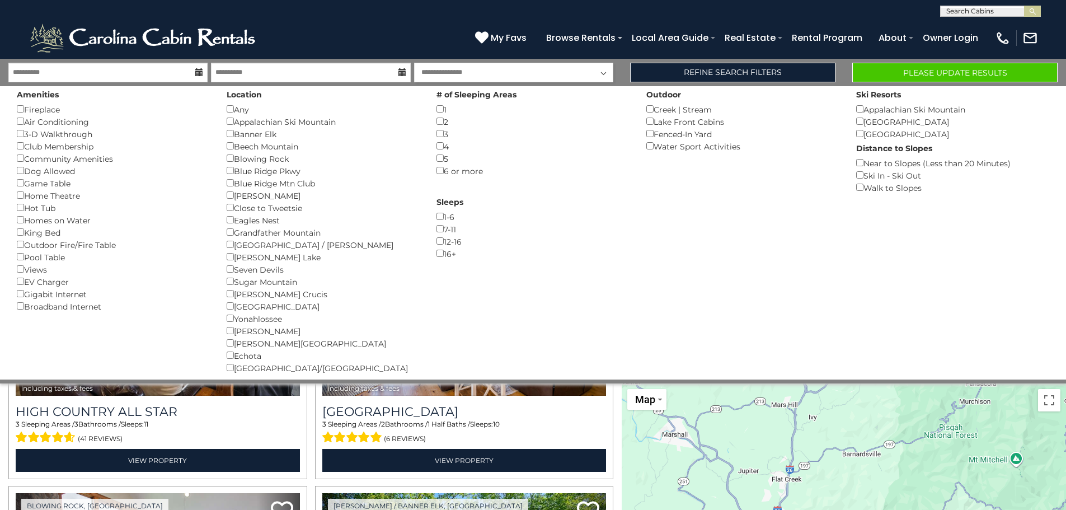
click at [229, 335] on div "Marion ()" at bounding box center [323, 331] width 193 height 12
click at [229, 334] on div "Marion ()" at bounding box center [323, 331] width 193 height 12
click at [938, 75] on button "Please Update Results" at bounding box center [954, 73] width 205 height 20
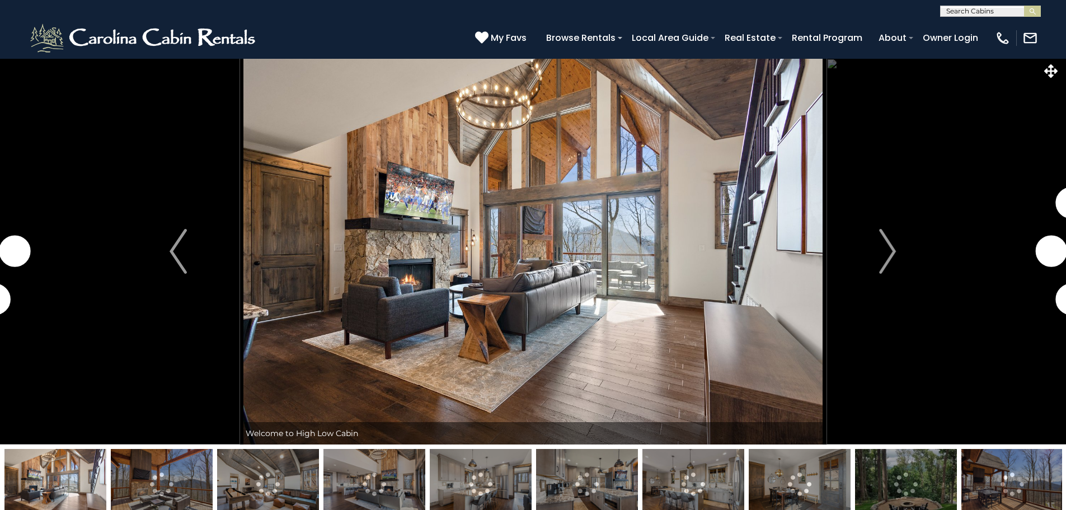
click at [874, 252] on button "Next" at bounding box center [887, 251] width 123 height 386
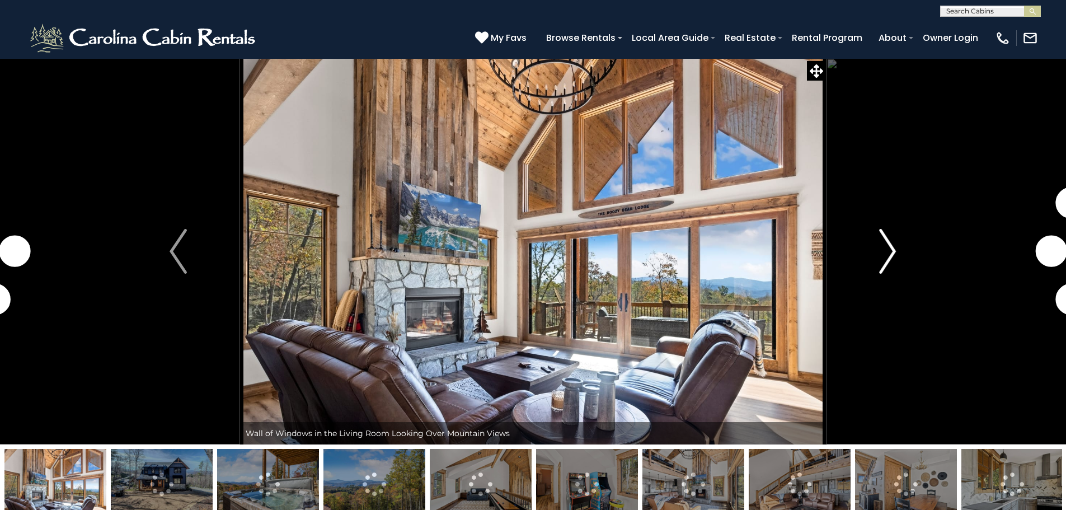
drag, startPoint x: 888, startPoint y: 249, endPoint x: 878, endPoint y: 237, distance: 15.5
click at [889, 249] on img "Next" at bounding box center [887, 251] width 17 height 45
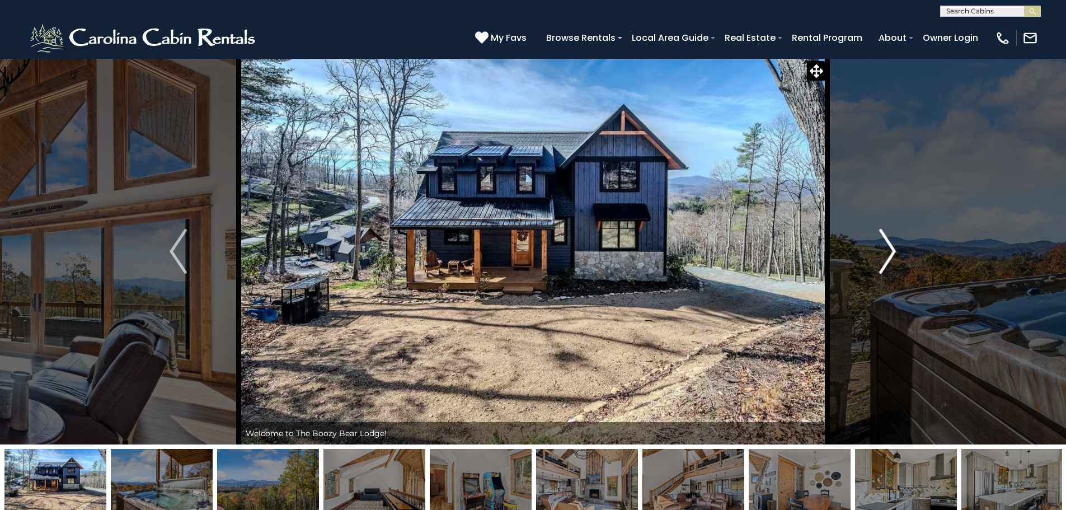
click at [887, 247] on img "Next" at bounding box center [887, 251] width 17 height 45
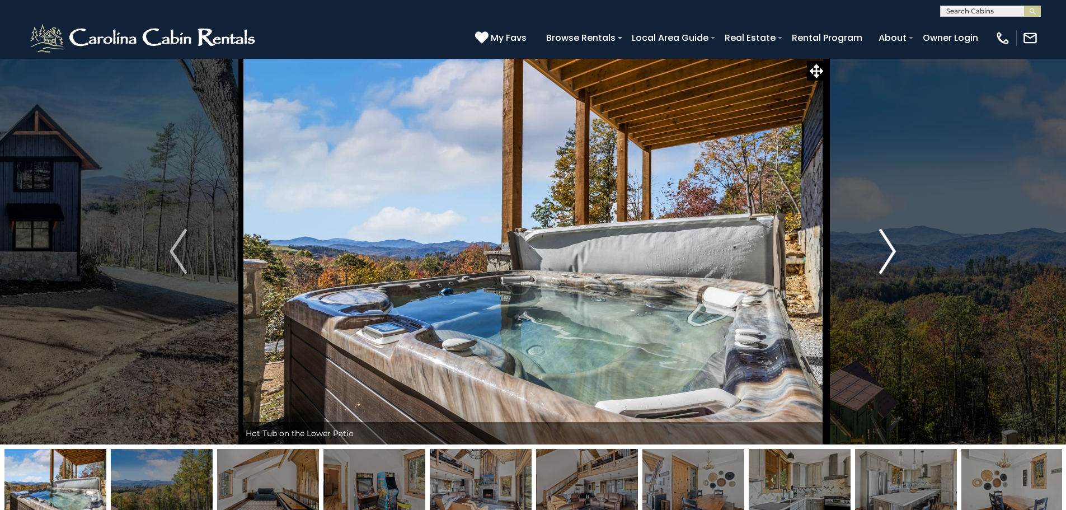
click at [887, 247] on img "Next" at bounding box center [887, 251] width 17 height 45
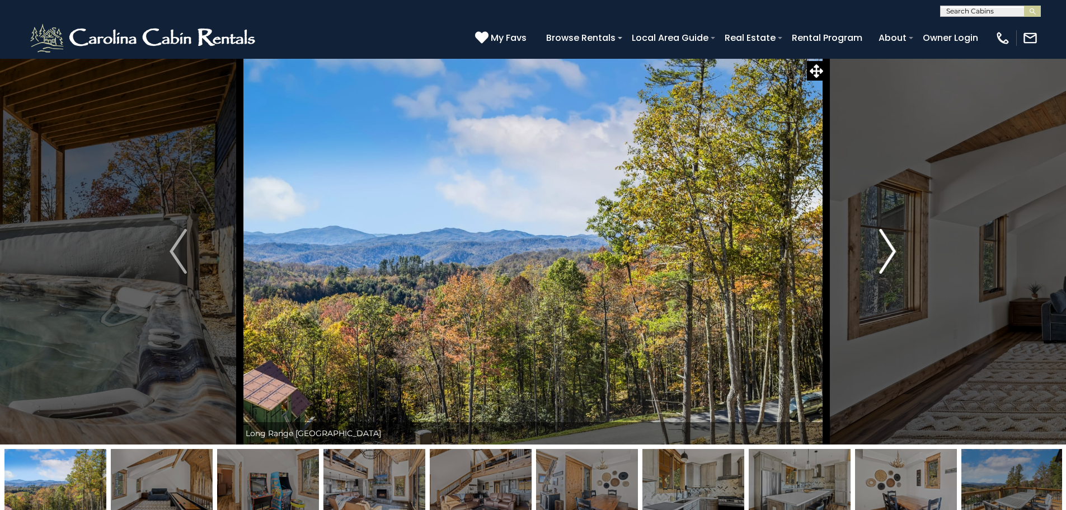
click at [887, 247] on img "Next" at bounding box center [887, 251] width 17 height 45
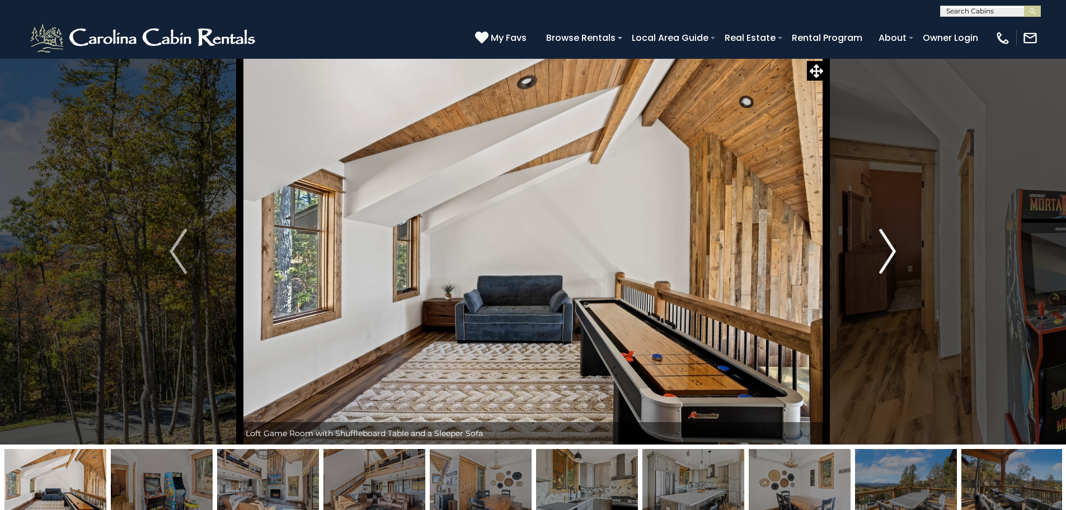
click at [887, 247] on img "Next" at bounding box center [887, 251] width 17 height 45
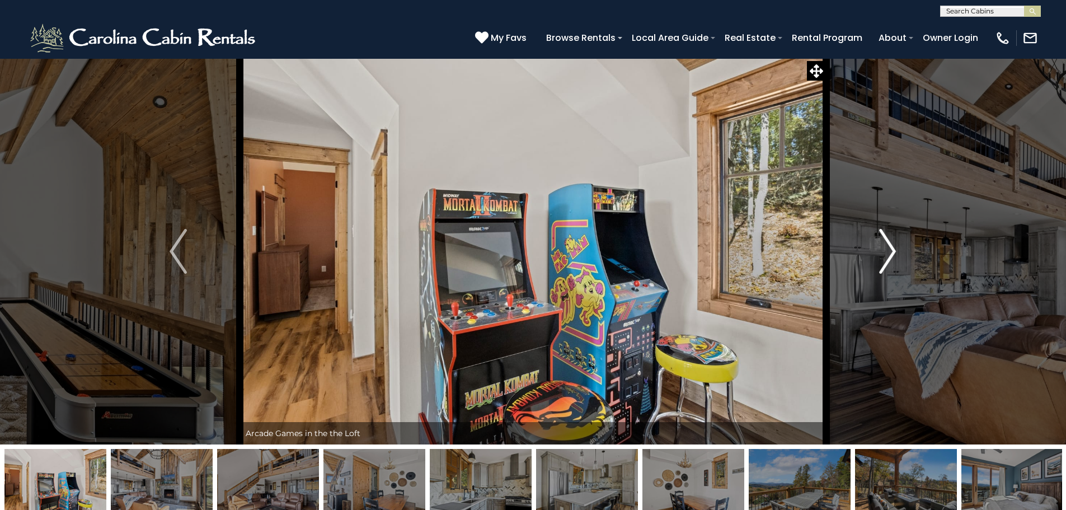
click at [887, 247] on img "Next" at bounding box center [887, 251] width 17 height 45
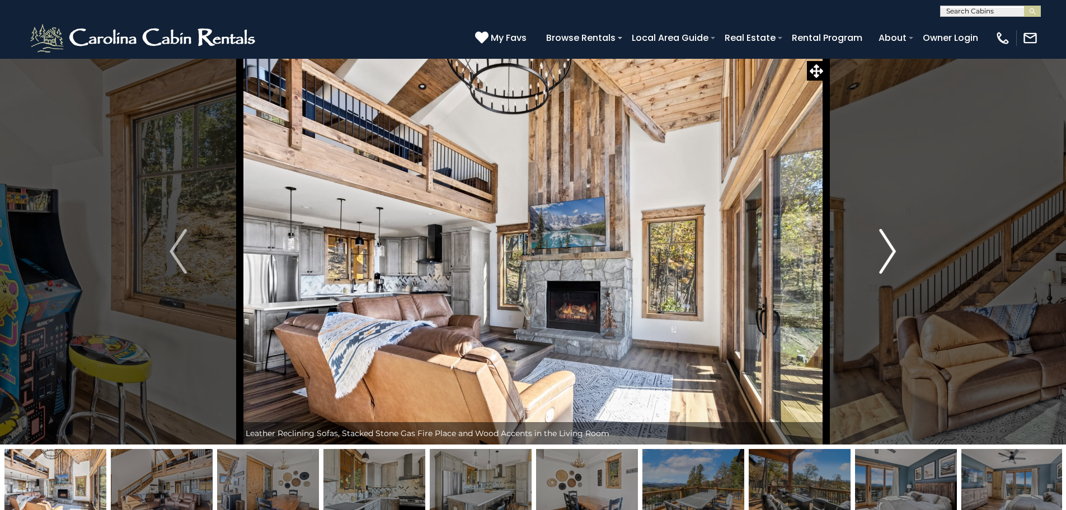
click at [887, 247] on img "Next" at bounding box center [887, 251] width 17 height 45
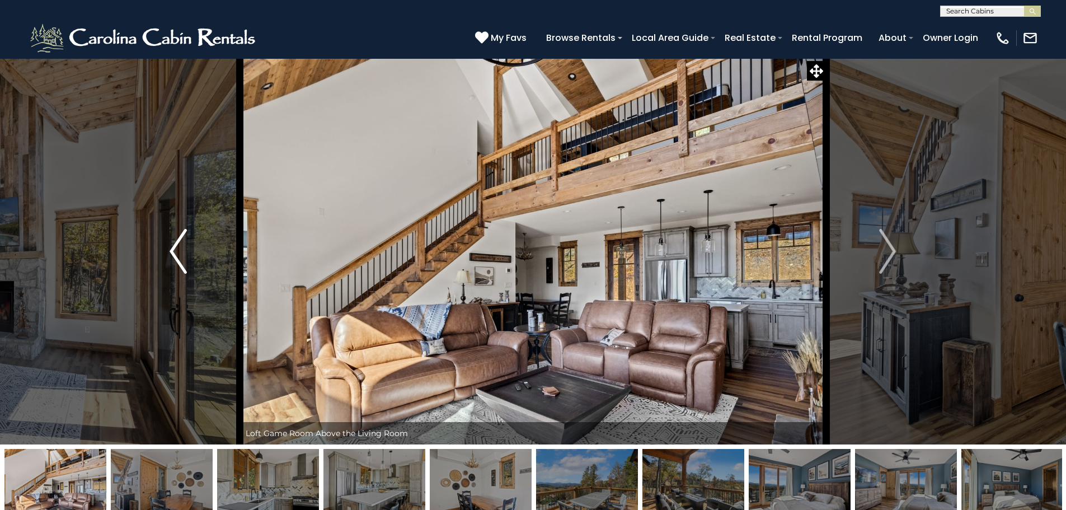
click at [175, 251] on img "Previous" at bounding box center [178, 251] width 17 height 45
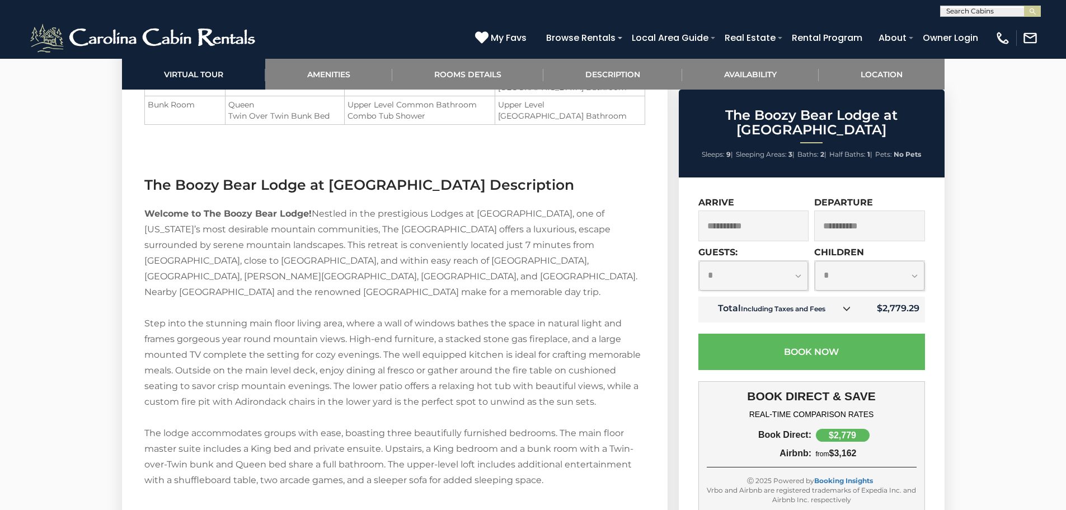
scroll to position [1511, 0]
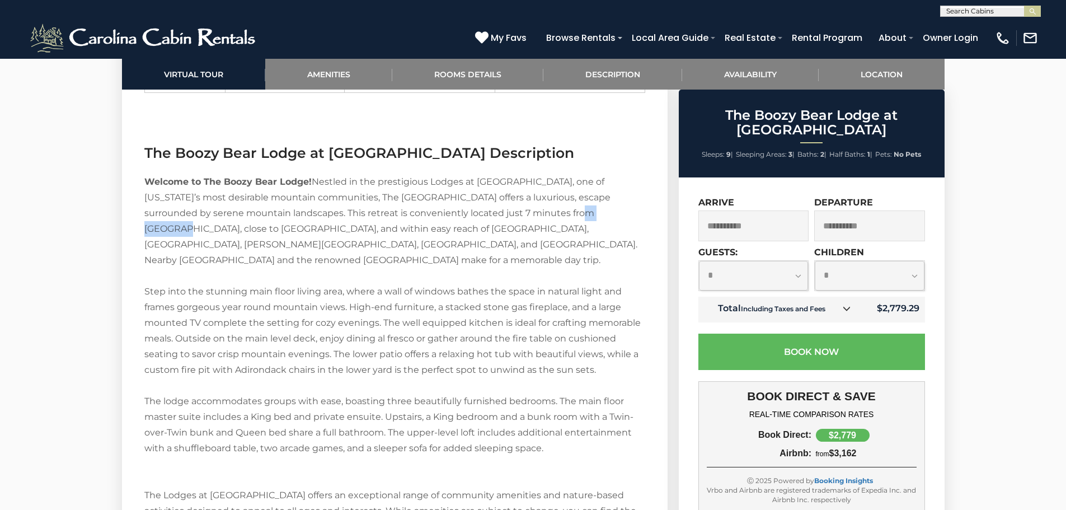
drag, startPoint x: 492, startPoint y: 211, endPoint x: 540, endPoint y: 214, distance: 48.2
copy div "Banner Elk"
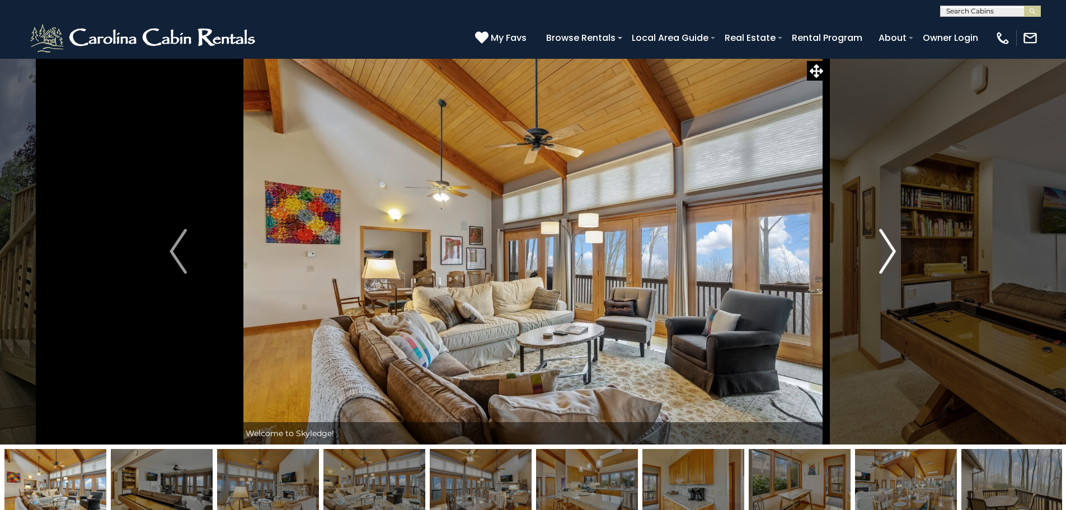
click at [888, 253] on img "Next" at bounding box center [887, 251] width 17 height 45
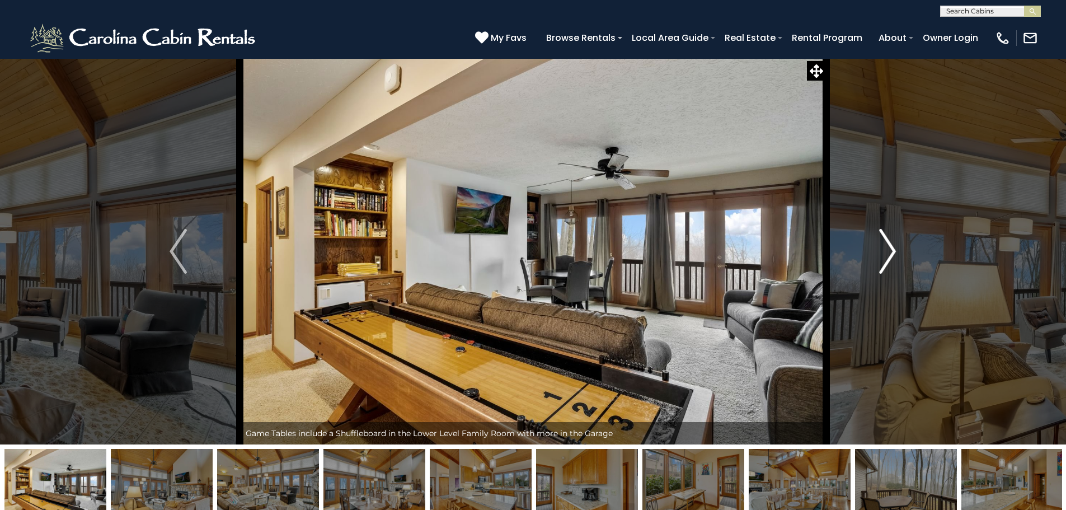
click at [888, 253] on img "Next" at bounding box center [887, 251] width 17 height 45
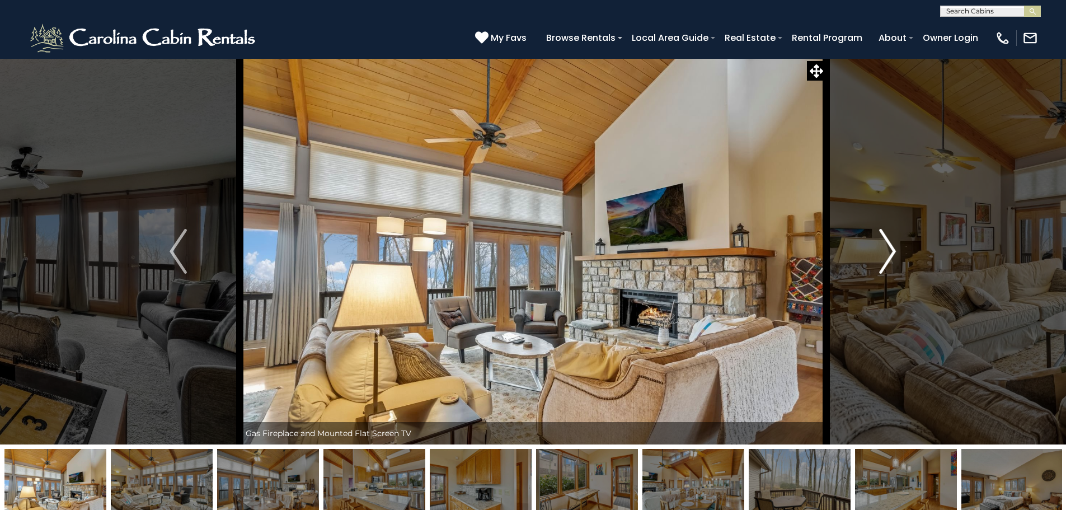
click at [888, 253] on img "Next" at bounding box center [887, 251] width 17 height 45
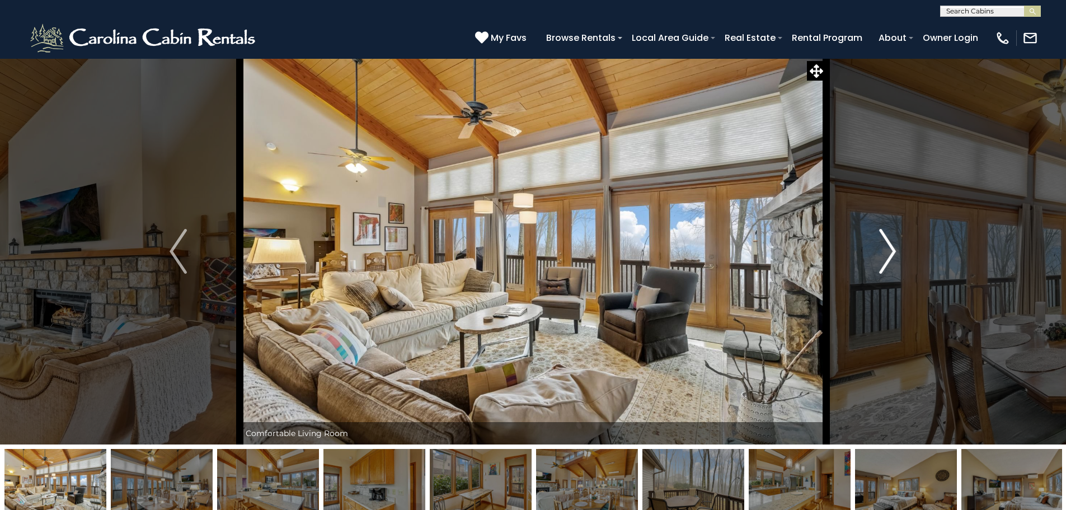
click at [888, 253] on img "Next" at bounding box center [887, 251] width 17 height 45
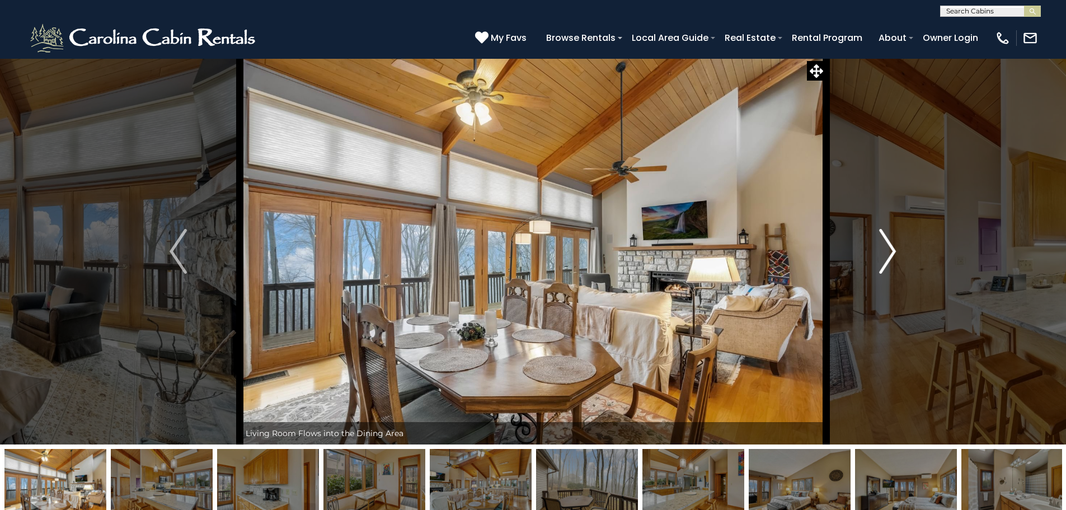
click at [888, 253] on img "Next" at bounding box center [887, 251] width 17 height 45
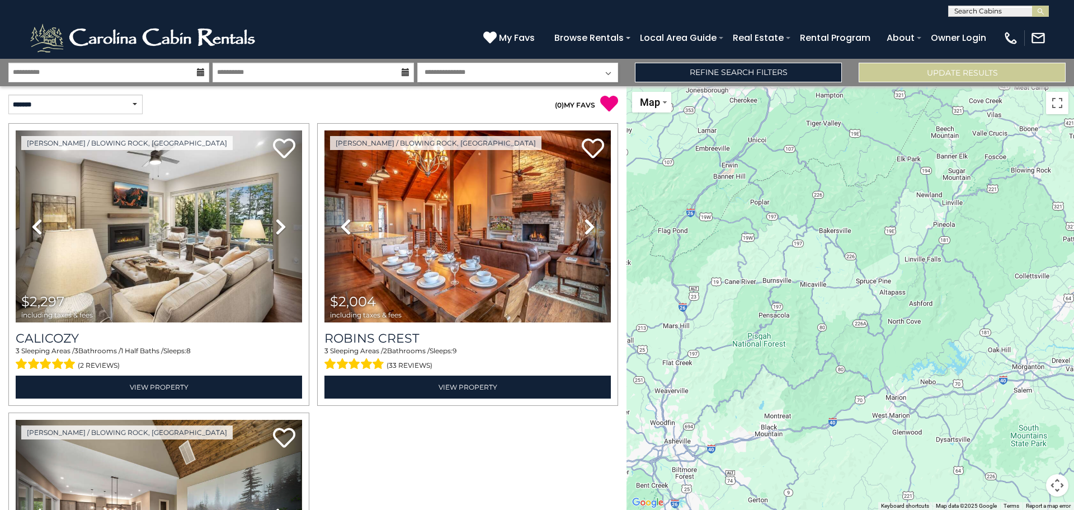
drag, startPoint x: 858, startPoint y: 335, endPoint x: 912, endPoint y: 218, distance: 128.9
click at [941, 188] on div "$2,297 $2,004 $2,237" at bounding box center [851, 298] width 448 height 424
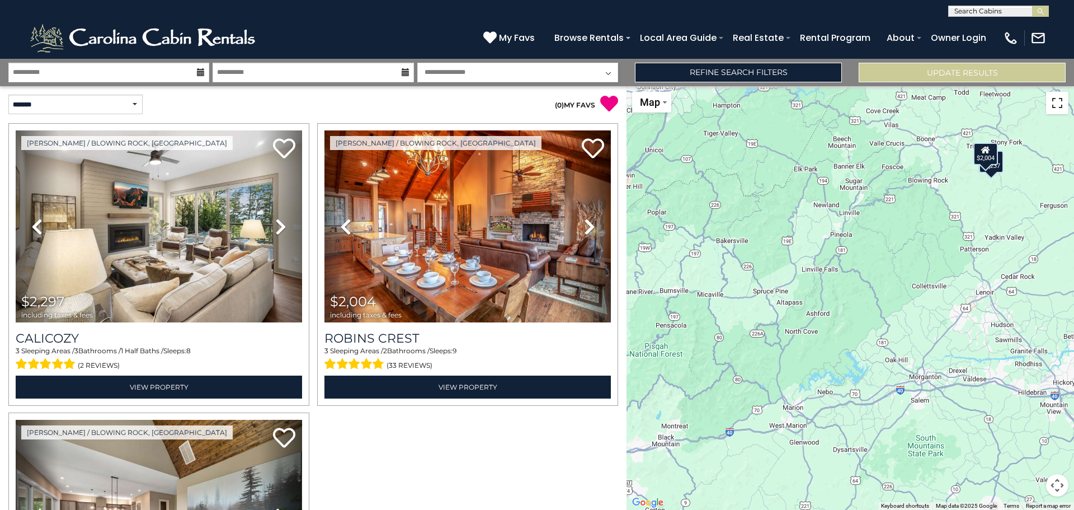
click at [1058, 103] on button "Toggle fullscreen view" at bounding box center [1057, 103] width 22 height 22
click at [712, 62] on div "**********" at bounding box center [537, 72] width 1074 height 27
